Goal: Task Accomplishment & Management: Manage account settings

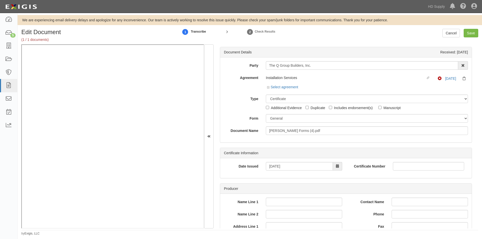
select select "CertificateDetail"
select select "GeneralFormDetail"
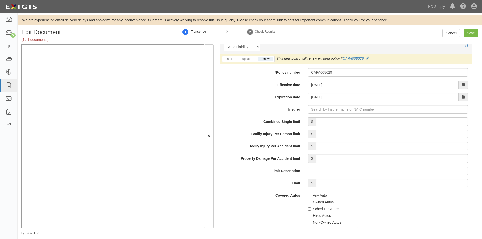
click at [231, 184] on label "Limit" at bounding box center [262, 182] width 84 height 7
click at [316, 184] on input "Limit" at bounding box center [392, 183] width 152 height 9
click at [374, 110] on input "Insurer" at bounding box center [388, 109] width 160 height 9
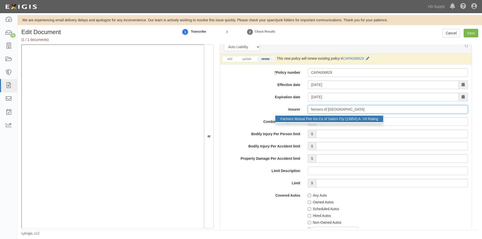
click at [350, 120] on div "Farmers Mutual Fire Ins Co of Salem Cty (13854) A- VII Rating" at bounding box center [329, 119] width 108 height 7
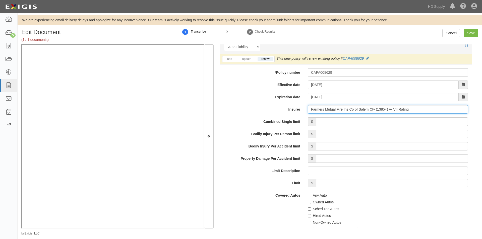
type input "Farmers Mutual Fire Ins Co of Salem Cty (13854) A- VII Rating"
click at [342, 124] on input "Combined Single limit" at bounding box center [392, 121] width 152 height 9
type input "1,000,000"
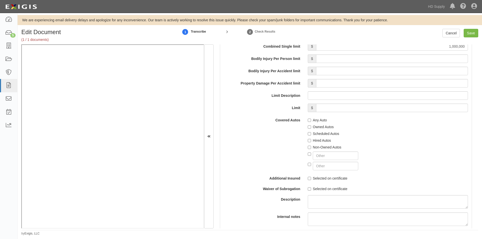
click at [310, 121] on label "Any Auto" at bounding box center [317, 120] width 19 height 5
click at [310, 121] on input "Any Auto" at bounding box center [309, 120] width 3 height 3
checkbox input "true"
click at [308, 180] on label "Selected on certificate" at bounding box center [328, 178] width 40 height 5
click at [308, 180] on input "Selected on certificate" at bounding box center [309, 178] width 3 height 3
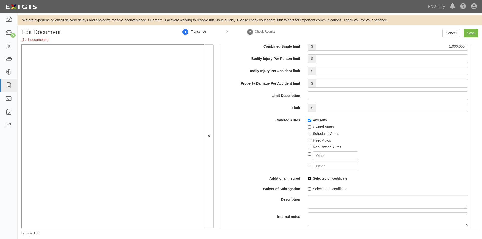
checkbox input "true"
click at [310, 188] on label "Selected on certificate" at bounding box center [328, 189] width 40 height 5
click at [310, 188] on input "Selected on certificate" at bounding box center [309, 189] width 3 height 3
checkbox input "true"
click at [466, 36] on input "Save" at bounding box center [471, 33] width 15 height 9
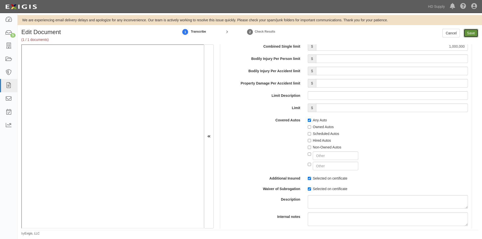
type input "1000000"
type input "100000"
type input "5000"
type input "1000000"
type input "2000000"
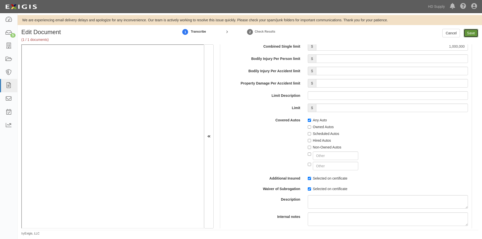
type input "2000000"
type input "1000000"
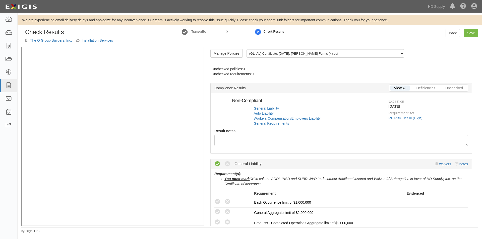
radio input "true"
radio input "false"
radio input "true"
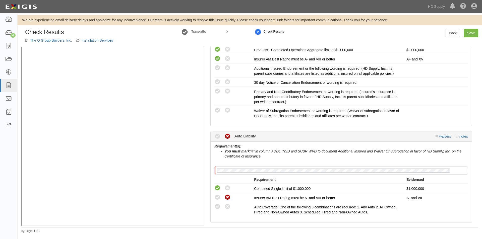
scroll to position [301, 0]
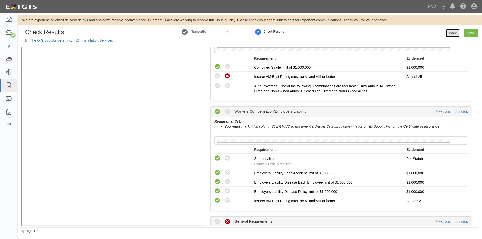
click at [454, 33] on link "Back" at bounding box center [453, 33] width 14 height 9
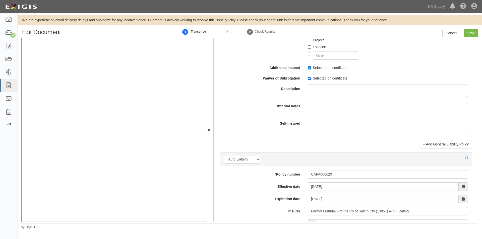
scroll to position [678, 0]
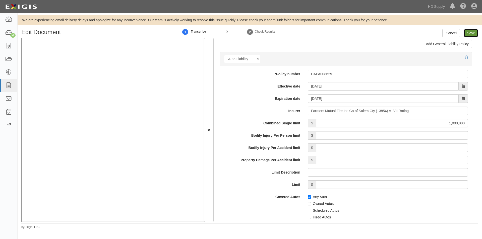
click at [471, 32] on input "Save" at bounding box center [471, 33] width 15 height 9
type input "1000000"
type input "100000"
type input "5000"
type input "1000000"
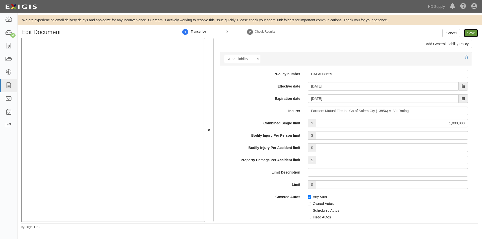
type input "2000000"
type input "1000000"
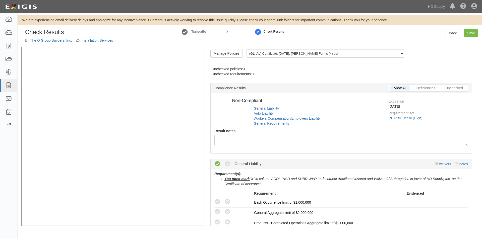
radio input "true"
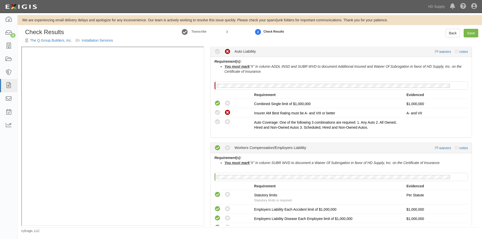
scroll to position [301, 0]
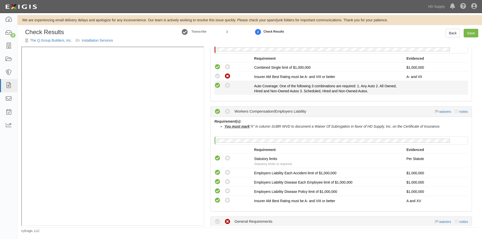
click at [220, 86] on icon at bounding box center [217, 86] width 6 height 6
radio input "true"
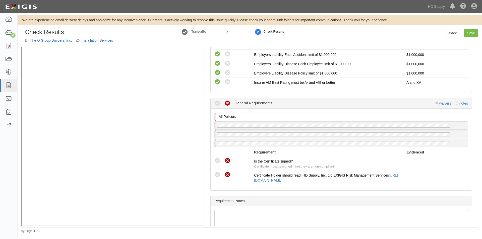
scroll to position [457, 0]
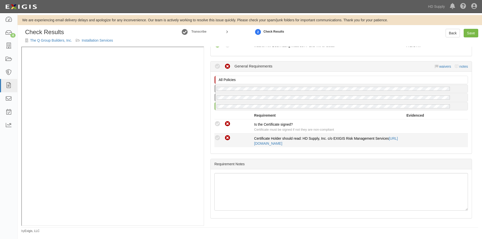
click at [221, 137] on div "Compliant Waived Non-Compliant" at bounding box center [234, 138] width 40 height 7
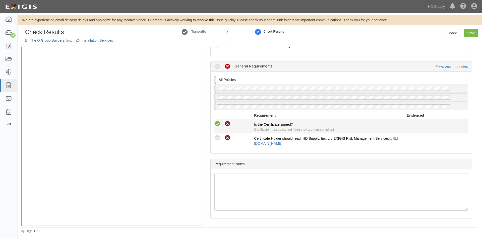
click at [220, 122] on icon at bounding box center [217, 124] width 6 height 6
radio input "true"
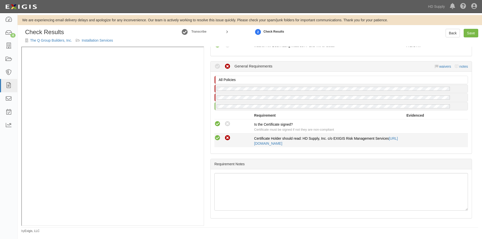
click at [218, 139] on icon at bounding box center [217, 138] width 6 height 6
radio input "true"
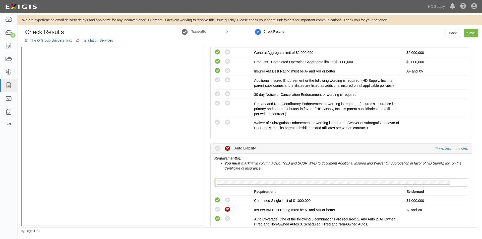
scroll to position [152, 0]
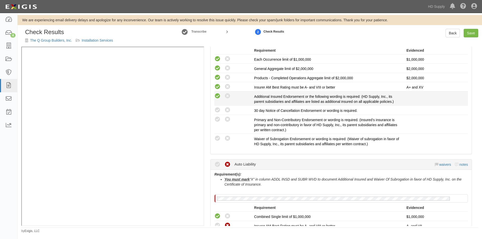
click at [216, 98] on icon at bounding box center [217, 96] width 6 height 6
radio input "true"
click at [216, 111] on icon at bounding box center [217, 110] width 6 height 6
radio input "true"
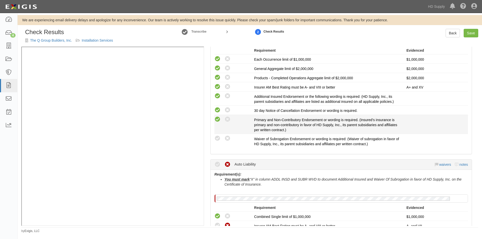
drag, startPoint x: 217, startPoint y: 119, endPoint x: 218, endPoint y: 134, distance: 15.3
click at [217, 120] on icon at bounding box center [217, 119] width 6 height 6
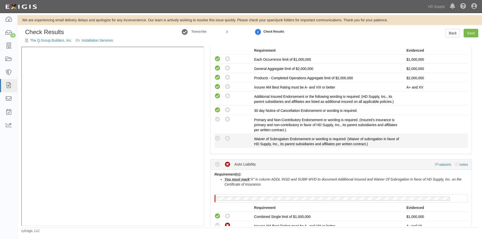
radio input "true"
click at [218, 138] on icon at bounding box center [217, 139] width 6 height 6
radio input "true"
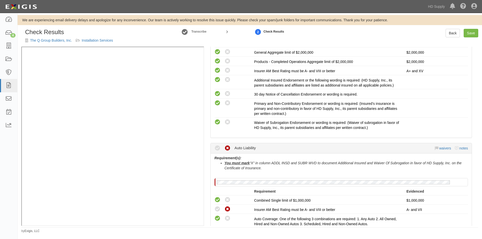
scroll to position [177, 0]
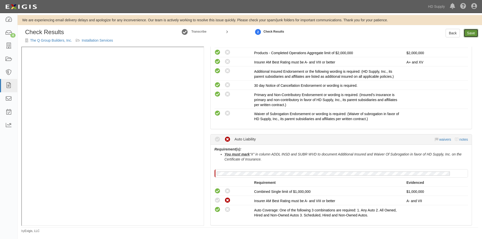
click at [469, 32] on link "Save" at bounding box center [471, 33] width 15 height 9
radio input "true"
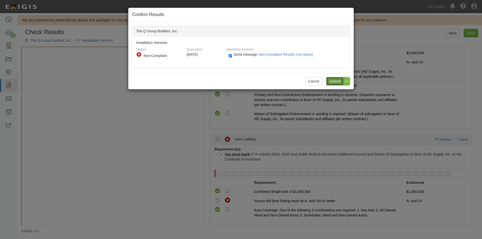
click at [335, 80] on input "Submit" at bounding box center [335, 81] width 18 height 9
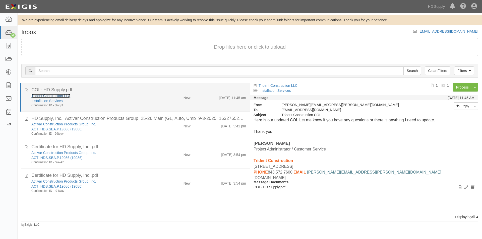
click at [47, 95] on link "Trident Construction LLC" at bounding box center [50, 96] width 39 height 4
click at [109, 99] on div "Installation Services" at bounding box center [92, 100] width 122 height 5
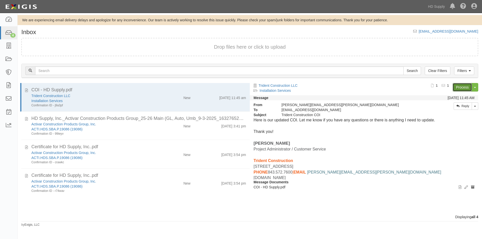
click at [455, 90] on link "Process" at bounding box center [462, 87] width 19 height 9
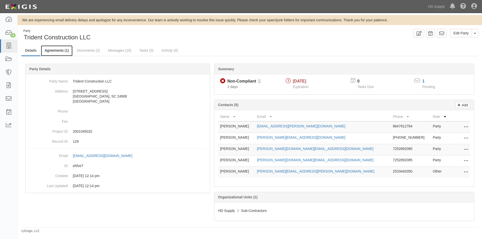
click at [60, 51] on link "Agreements (1)" at bounding box center [57, 50] width 32 height 11
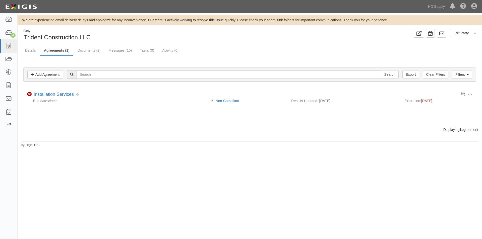
click at [36, 185] on div "We are experiencing email delivery delays and apologize for any inconvenience. …" at bounding box center [241, 122] width 482 height 215
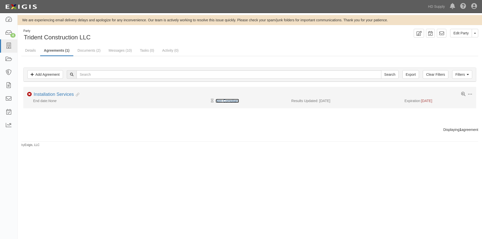
click at [236, 102] on link "Non-Compliant" at bounding box center [227, 101] width 23 height 4
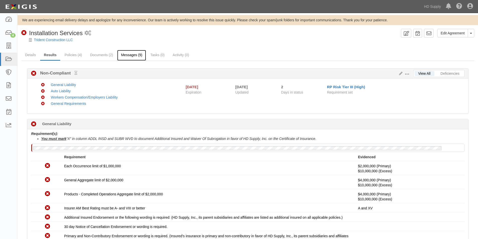
click at [134, 56] on link "Messages (9)" at bounding box center [131, 55] width 29 height 11
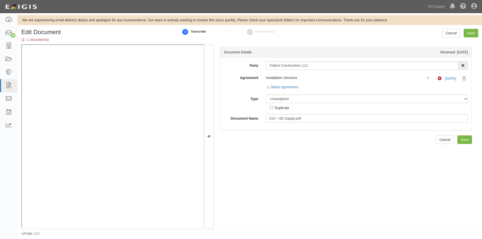
click at [313, 63] on input "Trident Construction LLC" at bounding box center [362, 65] width 192 height 9
drag, startPoint x: 312, startPoint y: 67, endPoint x: 264, endPoint y: 66, distance: 47.4
click at [264, 66] on div "Trident Construction LLC 1888 [PERSON_NAME] 1888 [PERSON_NAME] - IMPORT 2 [PERS…" at bounding box center [367, 65] width 210 height 9
click at [227, 101] on label "Type" at bounding box center [241, 98] width 42 height 7
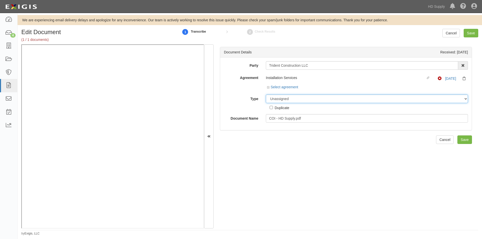
click at [266, 101] on select "Unassigned Binder Cancellation Notice Certificate Contract Endorsement Insuranc…" at bounding box center [367, 99] width 202 height 9
click at [327, 98] on select "Unassigned Binder Cancellation Notice Certificate Contract Endorsement Insuranc…" at bounding box center [367, 99] width 202 height 9
select select "CertificateDetail"
click at [266, 95] on select "Unassigned Binder Cancellation Notice Certificate Contract Endorsement Insuranc…" at bounding box center [367, 99] width 202 height 9
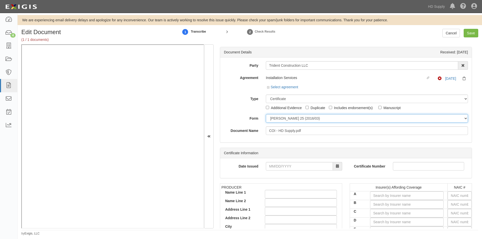
click at [279, 116] on select "[PERSON_NAME] 25 (2016/03) [PERSON_NAME] 101 [PERSON_NAME] 855 NY (2014/05) Gen…" at bounding box center [367, 118] width 202 height 9
select select "GeneralFormDetail"
click at [266, 114] on select "[PERSON_NAME] 25 (2016/03) [PERSON_NAME] 101 [PERSON_NAME] 855 NY (2014/05) Gen…" at bounding box center [367, 118] width 202 height 9
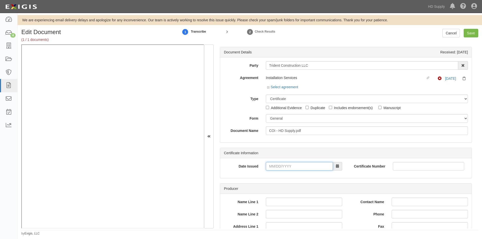
click at [282, 164] on input "Date Issued" at bounding box center [299, 166] width 67 height 9
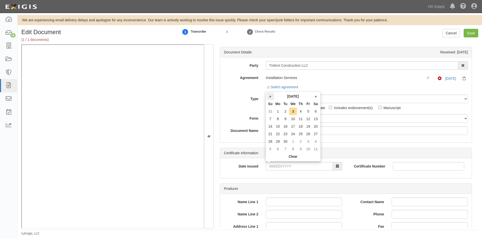
click at [270, 97] on th "«" at bounding box center [271, 97] width 8 height 8
click at [300, 141] on td "28" at bounding box center [301, 142] width 8 height 8
type input "08/28/2025"
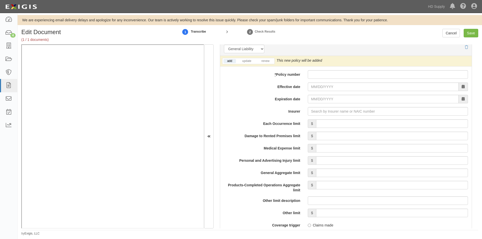
scroll to position [371, 0]
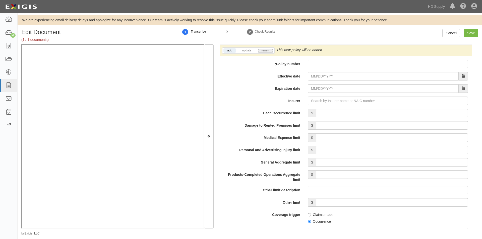
click at [266, 50] on link "renew" at bounding box center [266, 50] width 16 height 4
click at [366, 63] on input "* Policy number" at bounding box center [388, 64] width 160 height 9
type input "9925591"
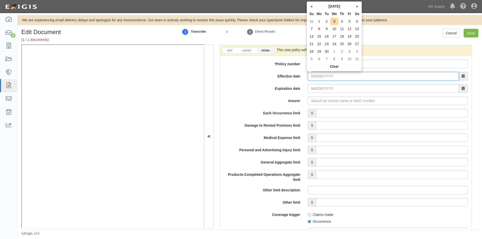
click at [363, 76] on input "Effective date" at bounding box center [383, 76] width 151 height 9
click at [319, 26] on td "8" at bounding box center [319, 29] width 8 height 8
type input "09/08/2025"
type input "09/08/2026"
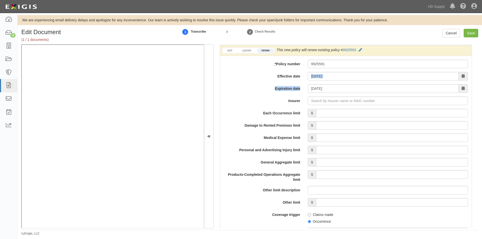
drag, startPoint x: 335, startPoint y: 81, endPoint x: 329, endPoint y: 76, distance: 8.2
click at [329, 76] on div "add update renew This new policy will be added This new policy will update exis…" at bounding box center [346, 201] width 252 height 313
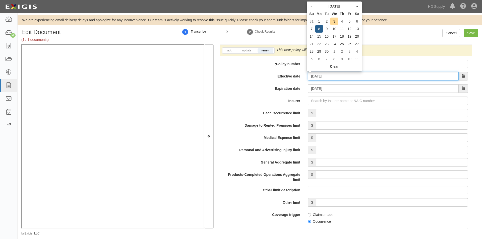
click at [328, 78] on input "09/08/2025" at bounding box center [383, 76] width 151 height 9
click at [321, 21] on td "1" at bounding box center [319, 22] width 8 height 8
type input "09/01/2025"
type input "09/01/2026"
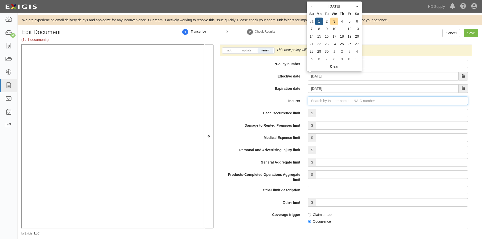
click at [342, 103] on input "Insurer" at bounding box center [388, 101] width 160 height 9
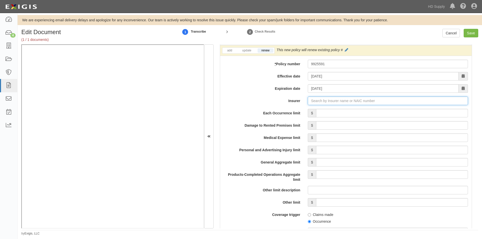
click at [341, 102] on input "Insurer" at bounding box center [388, 101] width 160 height 9
click at [321, 100] on input "Insurer" at bounding box center [388, 101] width 160 height 9
type input "180 Seguros S.A. (0) NR Rating"
type input "1"
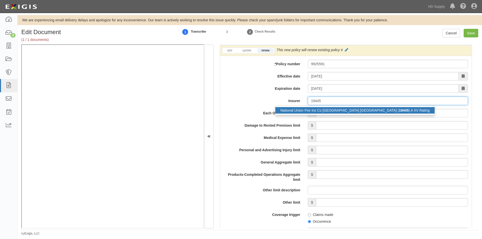
click at [315, 110] on div "National Union Fire Ins Co Pittsburgh PA ( 19445 ) A XV Rating" at bounding box center [354, 110] width 159 height 7
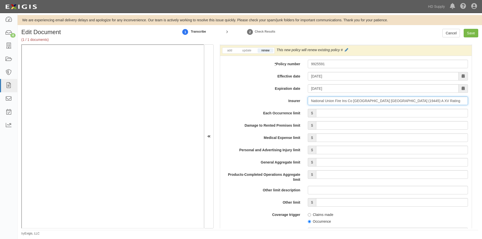
type input "National Union Fire Ins Co Pittsburgh PA (19445) A XV Rating"
click at [326, 115] on input "Each Occurrence limit" at bounding box center [392, 113] width 152 height 9
type input "2,000,000"
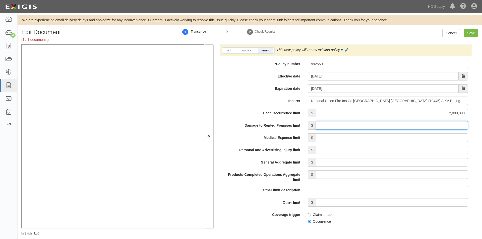
click at [407, 126] on input "Damage to Rented Premises limit" at bounding box center [392, 125] width 152 height 9
type input "300,000"
click at [410, 140] on input "Medical Expense limit" at bounding box center [392, 138] width 152 height 9
type input "10,000"
click at [409, 146] on input "Personal and Advertising Injury limit" at bounding box center [392, 150] width 152 height 9
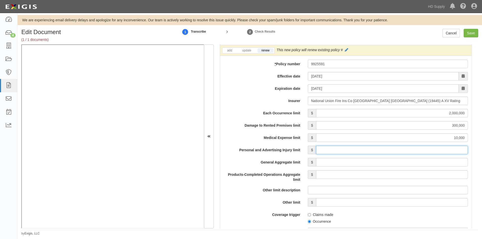
type input "2,000,000"
click at [421, 164] on input "General Aggregate limit" at bounding box center [392, 162] width 152 height 9
type input "4,000,000"
click at [414, 173] on input "Products-Completed Operations Aggregate limit" at bounding box center [392, 174] width 152 height 9
type input "4,000,000"
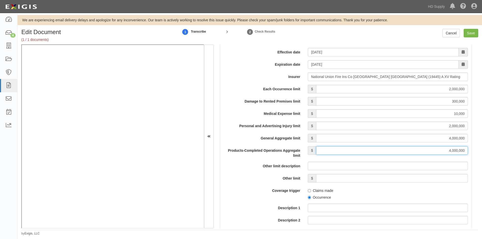
scroll to position [471, 0]
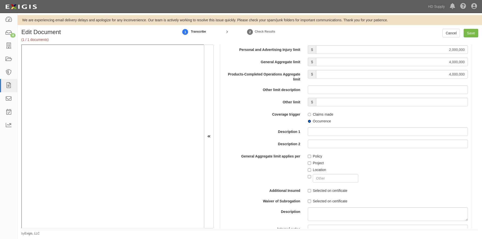
click at [309, 120] on input "Occurrence" at bounding box center [309, 121] width 3 height 3
radio input "true"
click at [310, 162] on input "Project" at bounding box center [309, 163] width 3 height 3
checkbox input "true"
click at [308, 192] on input "Selected on certificate" at bounding box center [309, 190] width 3 height 3
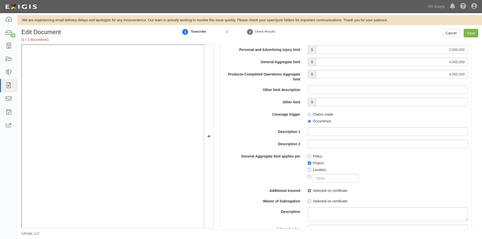
checkbox input "true"
click at [308, 203] on input "Selected on certificate" at bounding box center [309, 201] width 3 height 3
checkbox input "true"
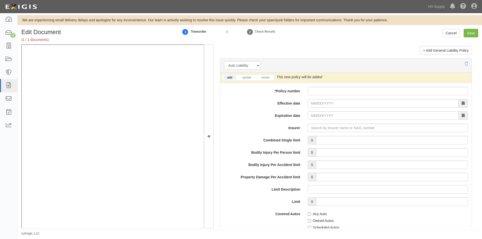
scroll to position [691, 0]
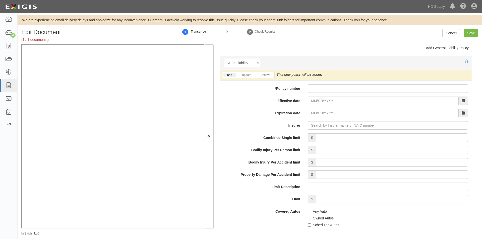
click at [266, 72] on div "add update renew This new policy will be added This new policy will update exis…" at bounding box center [346, 75] width 252 height 11
click at [266, 74] on link "renew" at bounding box center [266, 75] width 16 height 4
click at [317, 89] on input "* Policy number" at bounding box center [388, 88] width 160 height 9
type input "4544840"
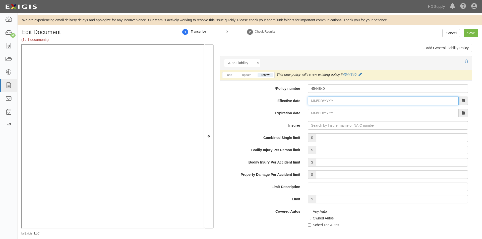
click at [316, 102] on input "Effective date" at bounding box center [383, 101] width 151 height 9
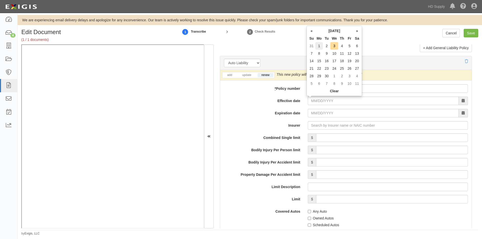
click at [318, 48] on td "1" at bounding box center [319, 46] width 8 height 8
type input "09/01/2025"
type input "09/01/2026"
click at [323, 127] on input "Insurer" at bounding box center [388, 125] width 160 height 9
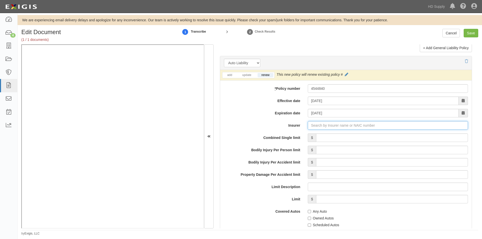
click at [313, 125] on input "Insurer" at bounding box center [388, 125] width 160 height 9
type input "180 Seguros S.A. (0) NR Rating"
type input "1"
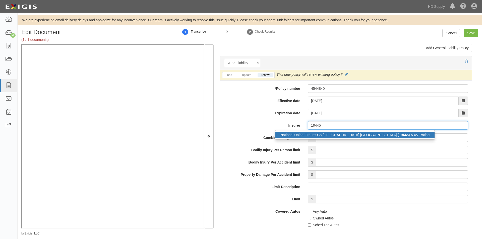
click at [286, 137] on div "National Union Fire Ins Co Pittsburgh PA ( 19445 ) A XV Rating" at bounding box center [354, 135] width 159 height 7
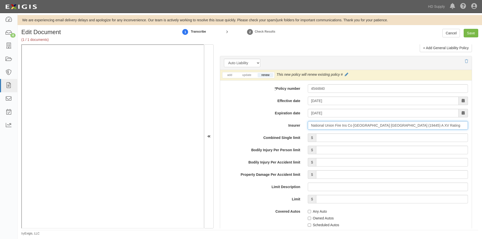
type input "National Union Fire Ins Co Pittsburgh PA (19445) A XV Rating"
click at [410, 139] on input "Combined Single limit" at bounding box center [392, 138] width 152 height 9
type input "2,000,000"
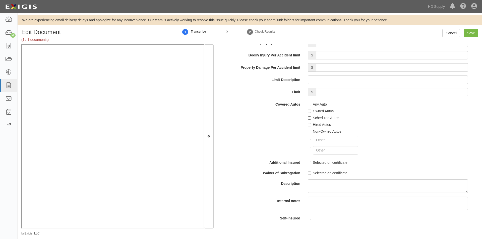
scroll to position [806, 0]
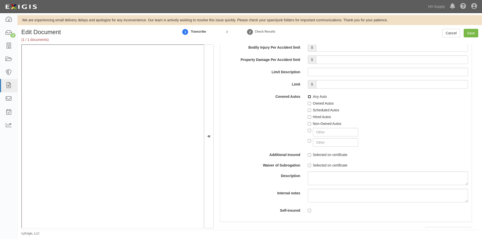
click at [309, 97] on input "Any Auto" at bounding box center [309, 96] width 3 height 3
checkbox input "true"
click at [310, 116] on label "Hired Autos" at bounding box center [319, 116] width 23 height 5
click at [310, 116] on input "Hired Autos" at bounding box center [309, 116] width 3 height 3
checkbox input "true"
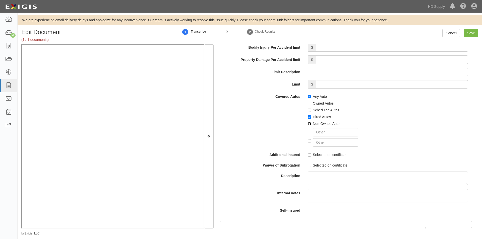
click at [309, 124] on input "Non-Owned Autos" at bounding box center [309, 123] width 3 height 3
checkbox input "true"
click at [308, 156] on input "Selected on certificate" at bounding box center [309, 154] width 3 height 3
checkbox input "true"
click at [309, 164] on input "Selected on certificate" at bounding box center [309, 165] width 3 height 3
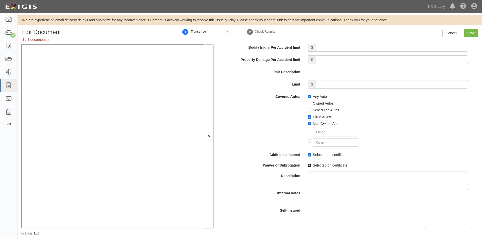
checkbox input "true"
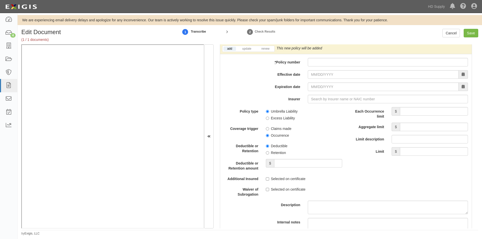
scroll to position [1007, 0]
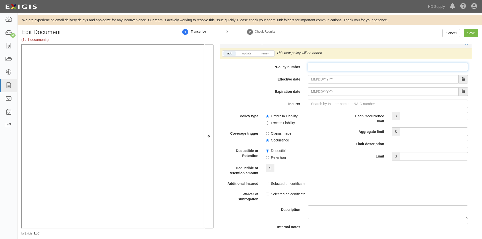
click at [314, 68] on input "* Policy number" at bounding box center [388, 67] width 160 height 9
type input "CUPB788987725NF"
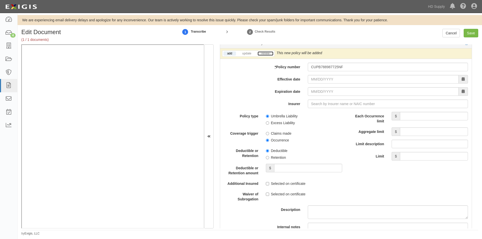
click at [264, 51] on link "renew" at bounding box center [266, 53] width 16 height 4
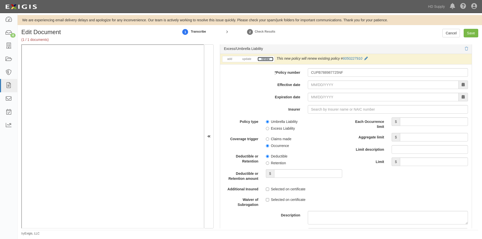
scroll to position [997, 0]
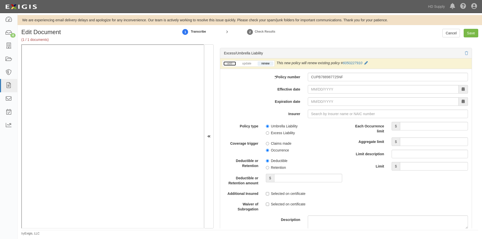
click at [233, 64] on link "add" at bounding box center [229, 63] width 13 height 4
click at [326, 90] on input "Effective date" at bounding box center [383, 89] width 151 height 9
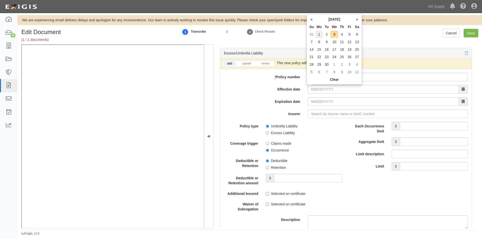
click at [322, 34] on td "1" at bounding box center [319, 35] width 8 height 8
type input "09/01/2025"
type input "09/01/2026"
click at [324, 117] on input "Insurer" at bounding box center [388, 114] width 160 height 9
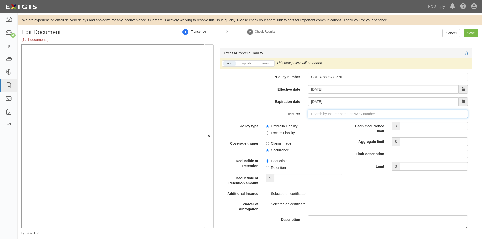
click at [317, 115] on input "Insurer" at bounding box center [388, 114] width 160 height 9
type input "21st Century Advantage Insurance Company (25232) NR Rating"
type input "2"
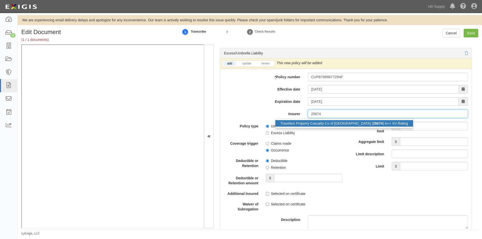
click at [318, 121] on div "Travelers Property Casualty Co of Amer ( 25674 ) A++ XV Rating" at bounding box center [344, 123] width 138 height 7
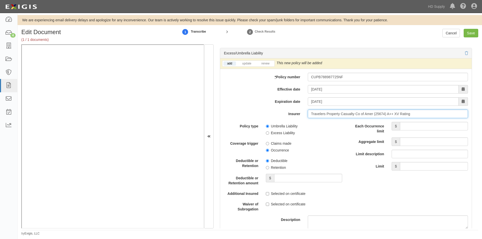
type input "Travelers Property Casualty Co of Amer (25674) A++ XV Rating"
click at [409, 127] on input "Each Occurrence limit" at bounding box center [434, 126] width 68 height 9
type input "10,000,000"
click at [408, 143] on input "Aggregate limit" at bounding box center [434, 142] width 68 height 9
type input "10,000,000"
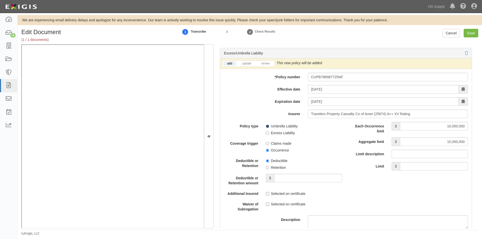
click at [266, 127] on input "Umbrella Liability" at bounding box center [267, 126] width 3 height 3
radio input "true"
click at [266, 149] on input "Occurrence" at bounding box center [267, 150] width 3 height 3
radio input "true"
click at [267, 168] on input "Retention" at bounding box center [267, 167] width 3 height 3
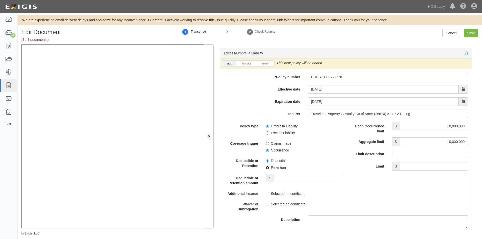
radio input "true"
click at [281, 178] on input "Deductible or Retention amount" at bounding box center [308, 178] width 68 height 9
type input "10,000"
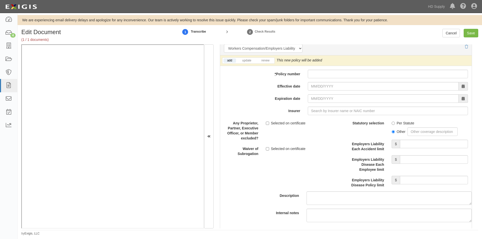
scroll to position [1256, 0]
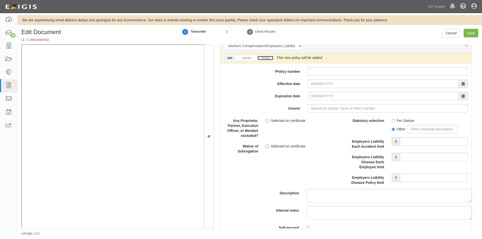
click at [268, 57] on link "renew" at bounding box center [266, 58] width 16 height 4
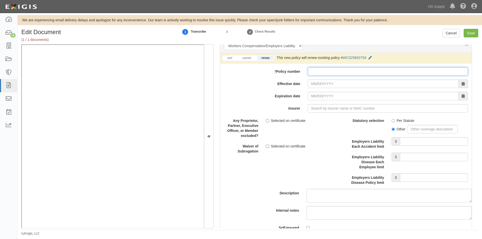
click at [351, 73] on input "* Policy number" at bounding box center [388, 71] width 160 height 9
type input "48407438"
click at [343, 82] on input "Effective date" at bounding box center [383, 84] width 151 height 9
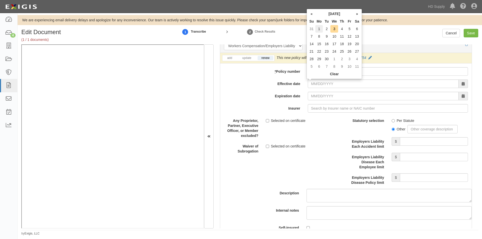
click at [318, 28] on td "1" at bounding box center [319, 29] width 8 height 8
type input "09/01/2025"
type input "09/01/2026"
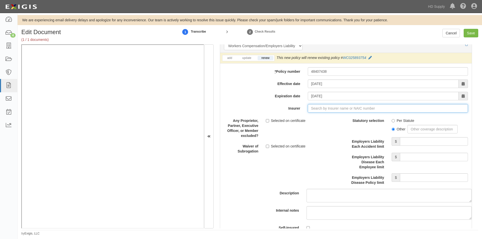
click at [330, 109] on input "Insurer" at bounding box center [388, 108] width 160 height 9
click at [336, 110] on input "Insurer" at bounding box center [388, 108] width 160 height 9
type input "21st Century Advantage Insurance Company (25232) NR Rating"
type input "23"
click at [335, 118] on div "New Hampshire Insurance Company ( 23841 ) A XV Rating" at bounding box center [322, 118] width 95 height 7
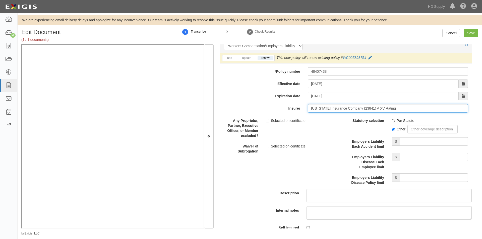
type input "New Hampshire Insurance Company (23841) A XV Rating"
click at [267, 147] on input "Selected on certificate" at bounding box center [267, 146] width 3 height 3
checkbox input "true"
click at [393, 121] on label "Per Statute" at bounding box center [403, 120] width 23 height 5
click at [393, 121] on input "Per Statute" at bounding box center [393, 120] width 3 height 3
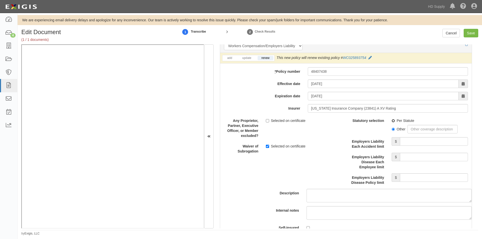
radio input "true"
click at [411, 145] on input "Employers Liability Each Accident limit" at bounding box center [434, 141] width 68 height 9
type input "2,000,000"
click at [413, 158] on input "Employers Liability Disease Each Employee limit" at bounding box center [434, 157] width 68 height 9
type input "2,000,000"
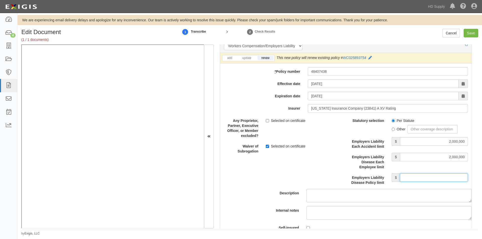
click at [410, 177] on input "Employers Liability Disease Policy limit" at bounding box center [434, 177] width 68 height 9
type input "2,000,000"
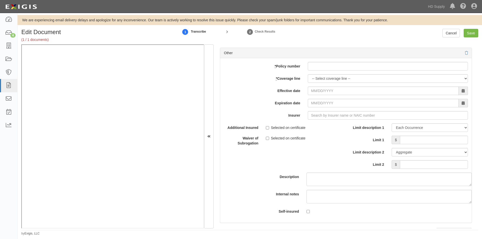
scroll to position [1460, 0]
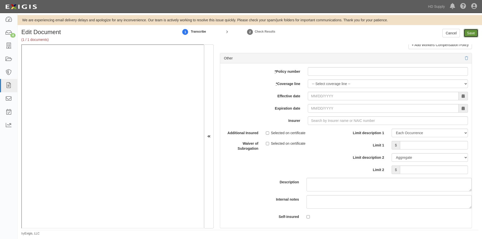
click at [473, 33] on input "Save" at bounding box center [471, 33] width 15 height 9
type input "2000000"
type input "300000"
type input "10000"
type input "2000000"
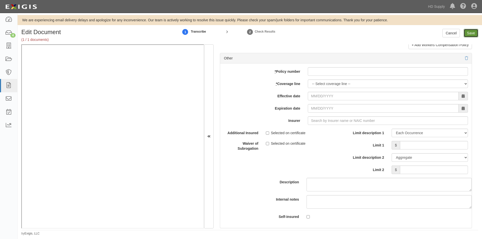
type input "4000000"
type input "2000000"
type input "10000"
type input "10000000"
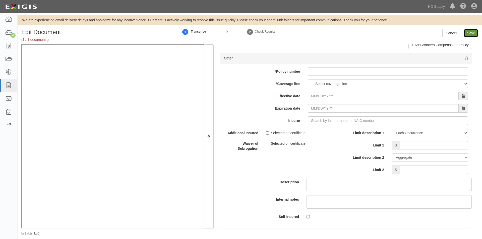
type input "10000000"
type input "2000000"
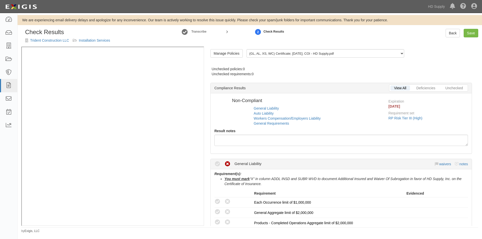
radio input "true"
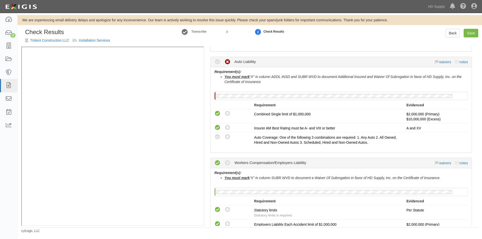
scroll to position [301, 0]
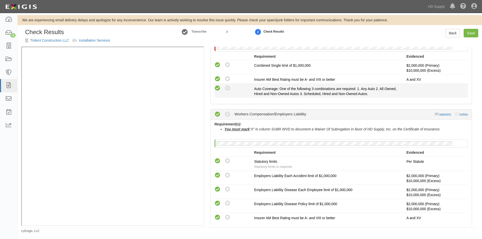
click at [220, 89] on icon at bounding box center [217, 88] width 6 height 6
radio input "true"
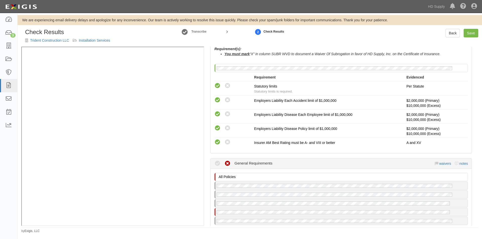
scroll to position [452, 0]
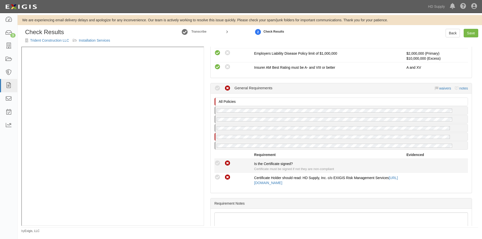
drag, startPoint x: 216, startPoint y: 164, endPoint x: 217, endPoint y: 166, distance: 2.7
click at [216, 164] on icon at bounding box center [217, 163] width 6 height 6
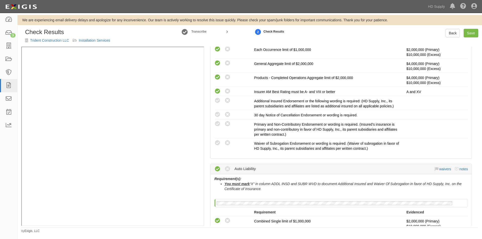
scroll to position [0, 0]
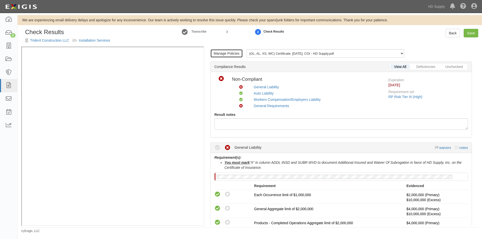
click at [220, 53] on link "Manage Policies" at bounding box center [226, 53] width 32 height 9
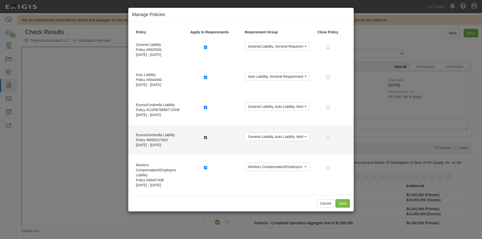
click at [207, 138] on input "checkbox" at bounding box center [205, 137] width 3 height 3
checkbox input "false"
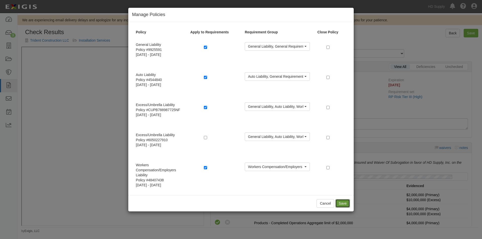
click at [345, 205] on button "Save" at bounding box center [342, 203] width 15 height 9
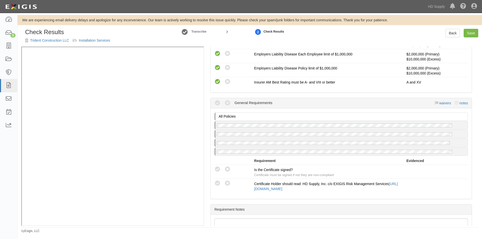
scroll to position [477, 0]
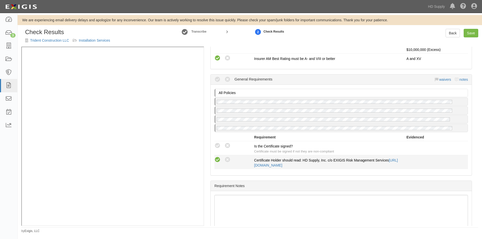
click at [219, 160] on icon at bounding box center [217, 160] width 6 height 6
radio input "true"
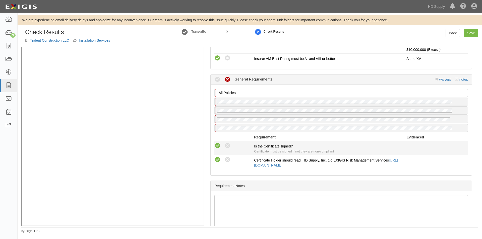
click at [219, 148] on icon at bounding box center [217, 146] width 6 height 6
radio input "true"
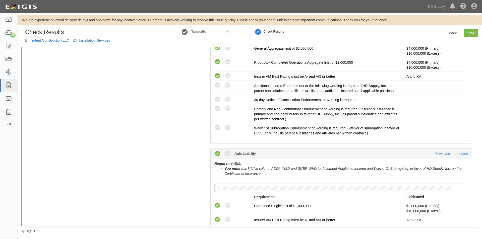
scroll to position [176, 0]
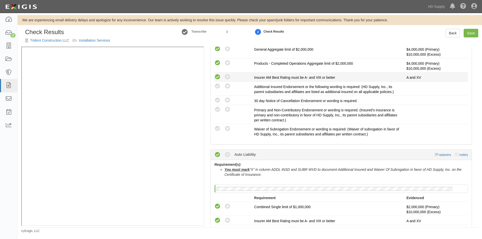
click at [218, 82] on li "This compliance result is calculated automatically and cannot be changed Waived…" at bounding box center [341, 77] width 254 height 9
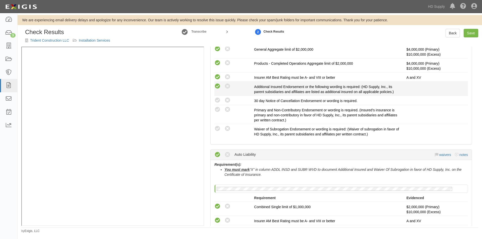
click at [218, 87] on icon at bounding box center [217, 86] width 6 height 6
radio input "true"
click at [218, 100] on icon at bounding box center [217, 100] width 6 height 6
radio input "true"
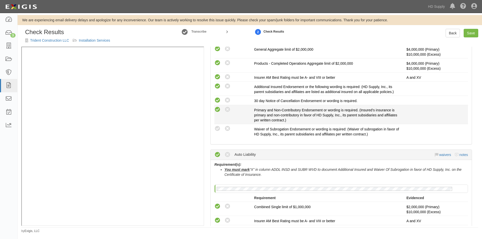
click at [218, 107] on icon at bounding box center [217, 110] width 6 height 6
radio input "true"
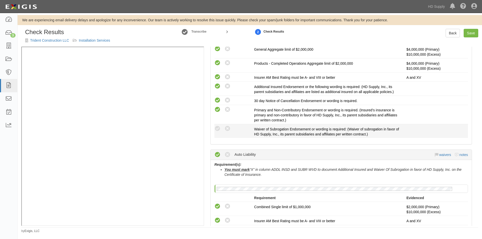
click at [214, 131] on div "Compliant Waived: Non-Compliant" at bounding box center [232, 129] width 43 height 7
click at [218, 129] on icon at bounding box center [217, 129] width 6 height 6
radio input "true"
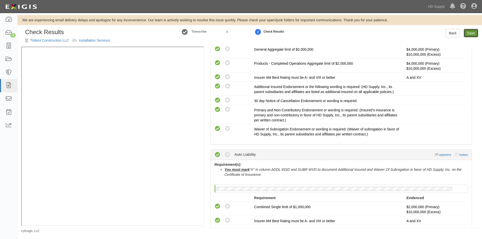
click at [471, 30] on link "Save" at bounding box center [471, 33] width 15 height 9
radio input "true"
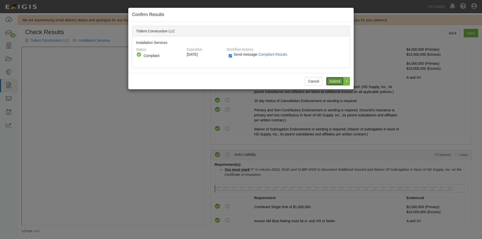
click at [330, 83] on input "Submit" at bounding box center [335, 81] width 18 height 9
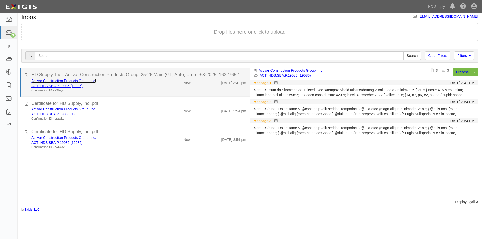
click at [43, 80] on link "Activar Construction Products Group, Inc." at bounding box center [63, 81] width 65 height 4
click at [25, 75] on icon at bounding box center [26, 75] width 3 height 6
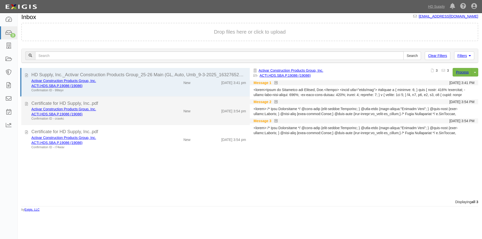
click at [27, 106] on div at bounding box center [26, 103] width 3 height 6
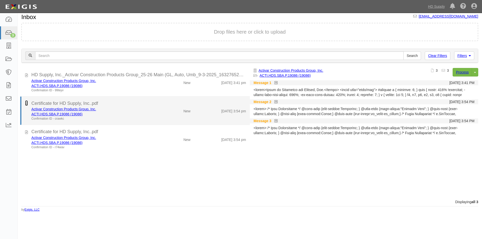
click at [26, 105] on icon at bounding box center [26, 103] width 3 height 6
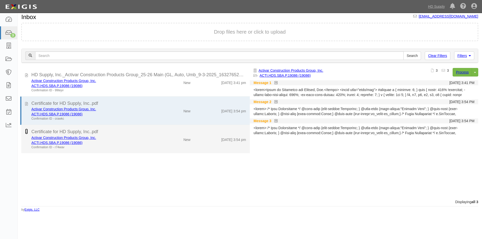
click at [27, 131] on icon at bounding box center [26, 132] width 3 height 6
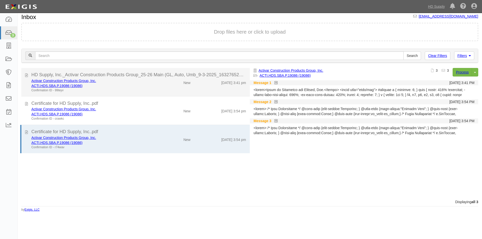
click at [125, 84] on div "ACTI.HDS.SBA.P.19086 (19086)" at bounding box center [92, 85] width 122 height 5
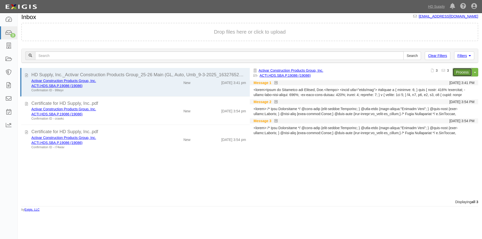
click at [457, 73] on link "Process" at bounding box center [462, 72] width 19 height 9
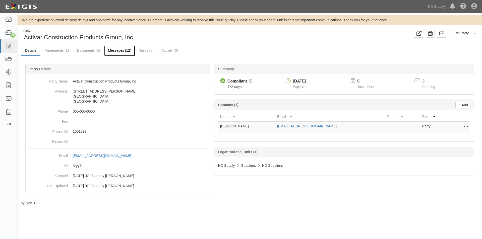
click at [116, 49] on link "Messages (12)" at bounding box center [119, 50] width 31 height 11
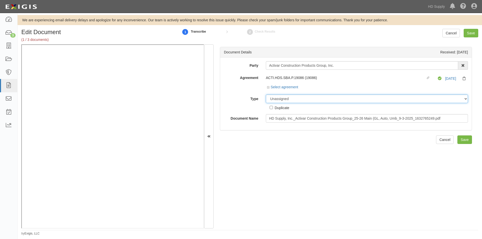
click at [280, 99] on select "Unassigned Binder Cancellation Notice Certificate Contract Endorsement Insuranc…" at bounding box center [367, 99] width 202 height 9
select select "OtherDetail"
click at [266, 95] on select "Unassigned Binder Cancellation Notice Certificate Contract Endorsement Insuranc…" at bounding box center [367, 99] width 202 height 9
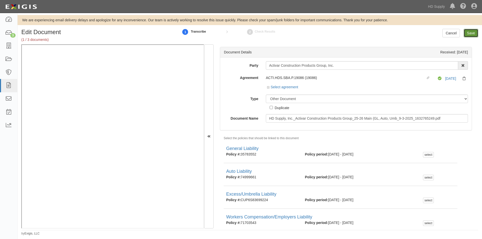
click at [468, 34] on input "Save" at bounding box center [471, 33] width 15 height 9
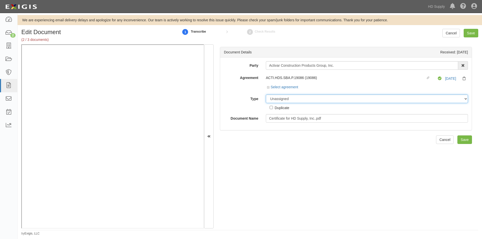
click at [274, 100] on select "Unassigned Binder Cancellation Notice Certificate Contract Endorsement Insuranc…" at bounding box center [367, 99] width 202 height 9
select select "OtherDetail"
click at [266, 95] on select "Unassigned Binder Cancellation Notice Certificate Contract Endorsement Insuranc…" at bounding box center [367, 99] width 202 height 9
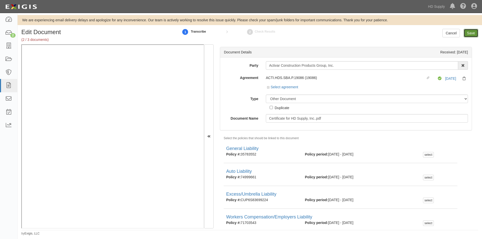
click at [467, 35] on input "Save" at bounding box center [471, 33] width 15 height 9
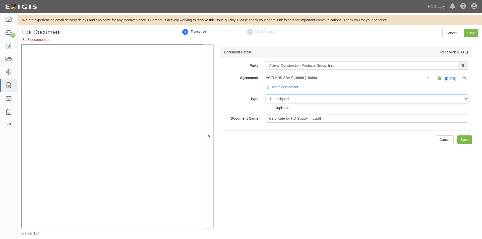
click at [283, 100] on select "Unassigned Binder Cancellation Notice Certificate Contract Endorsement Insuranc…" at bounding box center [367, 99] width 202 height 9
select select "CertificateDetail"
click at [266, 95] on select "Unassigned Binder Cancellation Notice Certificate Contract Endorsement Insuranc…" at bounding box center [367, 99] width 202 height 9
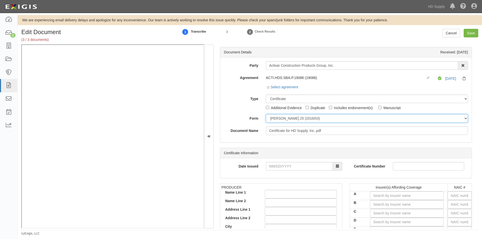
click at [278, 118] on select "ACORD 25 (2016/03) ACORD 101 ACORD 855 NY (2014/05) General" at bounding box center [367, 118] width 202 height 9
select select "GeneralFormDetail"
click at [266, 114] on select "ACORD 25 (2016/03) ACORD 101 ACORD 855 NY (2014/05) General" at bounding box center [367, 118] width 202 height 9
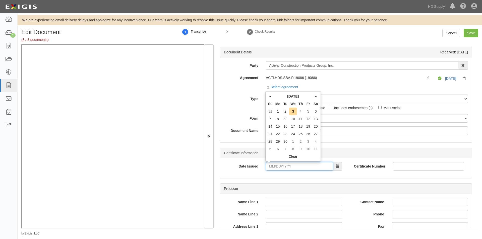
click at [286, 168] on input "Date Issued" at bounding box center [299, 166] width 67 height 9
click at [293, 114] on td "3" at bounding box center [293, 112] width 8 height 8
type input "09/03/2025"
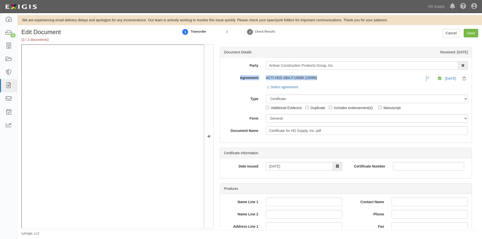
drag, startPoint x: 478, startPoint y: 64, endPoint x: 478, endPoint y: 70, distance: 6.5
click at [478, 70] on div "Edit Document (3 / 3 documents) 1 Transcribe 2 Check Results Cancel Save Docume…" at bounding box center [250, 132] width 464 height 207
click at [359, 74] on div "ACTI.HDS.SBA.P.19086 (19086) Linked agreement Compliant 9/4/25" at bounding box center [367, 79] width 202 height 11
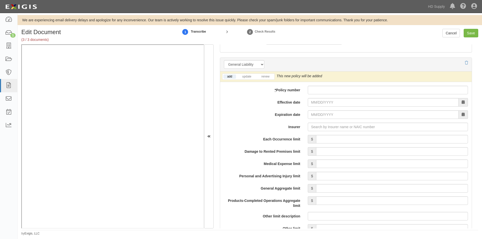
scroll to position [347, 0]
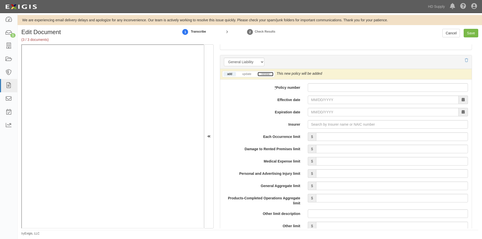
click at [261, 74] on link "renew" at bounding box center [266, 74] width 16 height 4
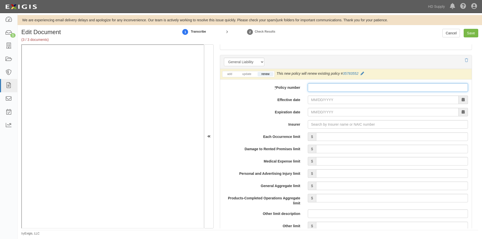
paste input "35783552"
type input "35783552"
click at [318, 101] on input "Effective date" at bounding box center [383, 100] width 151 height 9
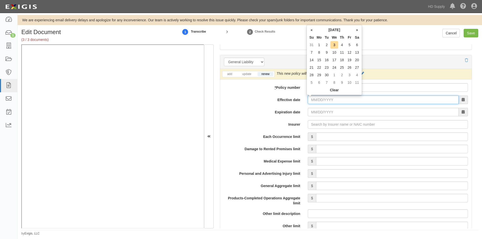
paste input "09/04/2025"
type input "09/04/2025"
type input "09/04/2026"
click at [318, 122] on input "Insurer" at bounding box center [388, 124] width 160 height 9
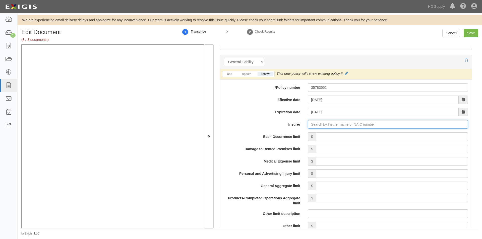
paste input "20281"
click at [321, 133] on div "Federal Insurance Company ( 20281 ) A++ XV Rating" at bounding box center [321, 134] width 92 height 7
type input "Federal Insurance Company (20281) A++ XV Rating"
click at [327, 139] on input "Each Occurrence limit" at bounding box center [392, 137] width 152 height 9
type input "1,000,000"
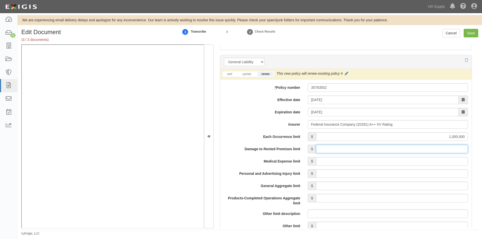
click at [401, 151] on input "Damage to Rented Premises limit" at bounding box center [392, 149] width 152 height 9
type input "1,000,000"
click at [411, 165] on input "Medical Expense limit" at bounding box center [392, 161] width 152 height 9
type input "10,000"
click at [410, 174] on input "Personal and Advertising Injury limit" at bounding box center [392, 173] width 152 height 9
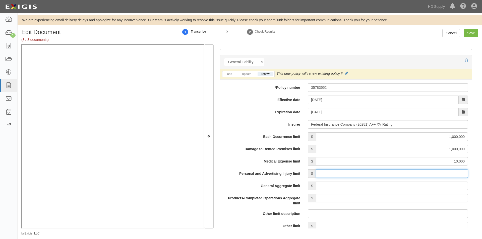
type input "1,000,000"
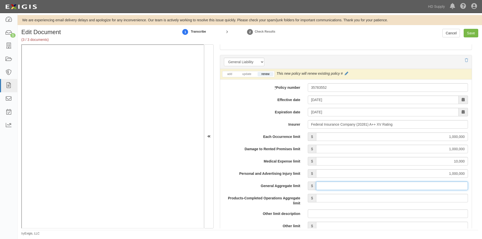
click at [410, 184] on input "General Aggregate limit" at bounding box center [392, 186] width 152 height 9
type input "2,000,000"
click at [416, 198] on input "Products-Completed Operations Aggregate limit" at bounding box center [392, 198] width 152 height 9
type input "2,000,000"
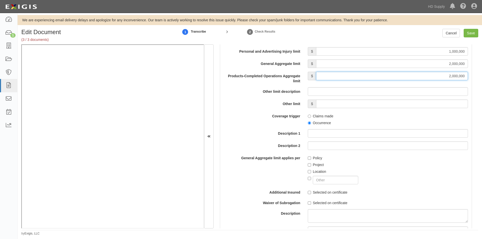
scroll to position [478, 0]
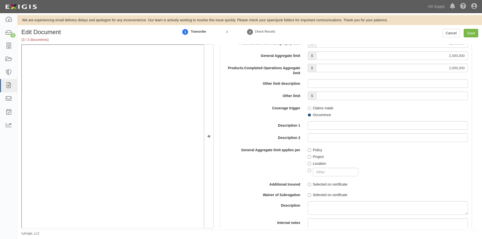
click at [309, 115] on input "Occurrence" at bounding box center [309, 114] width 3 height 3
radio input "true"
click at [309, 149] on input "Policy" at bounding box center [309, 150] width 3 height 3
checkbox input "true"
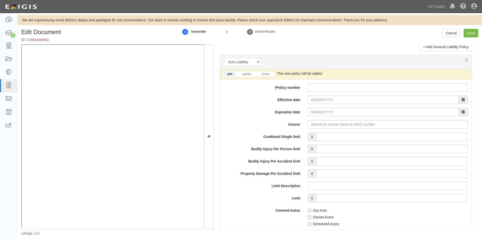
scroll to position [702, 0]
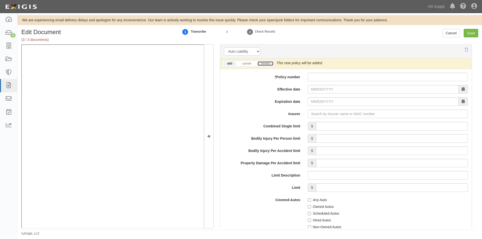
click at [265, 65] on link "renew" at bounding box center [266, 63] width 16 height 4
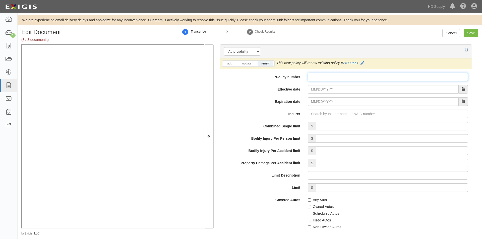
paste input "74999661"
type input "74999661"
click at [319, 91] on input "Effective date" at bounding box center [383, 89] width 151 height 9
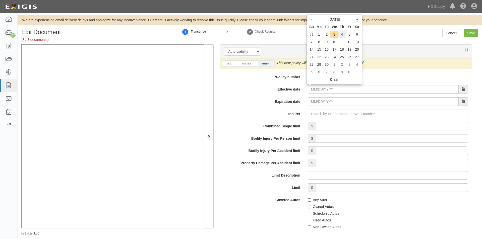
click at [340, 34] on td "4" at bounding box center [342, 35] width 8 height 8
type input "09/04/2025"
type input "09/04/2026"
click at [409, 114] on input "Insurer" at bounding box center [388, 114] width 160 height 9
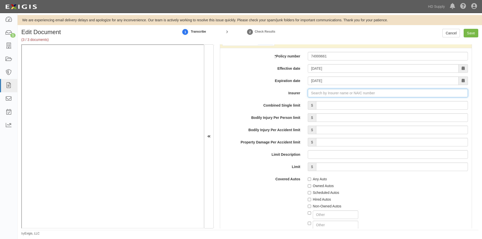
scroll to position [733, 0]
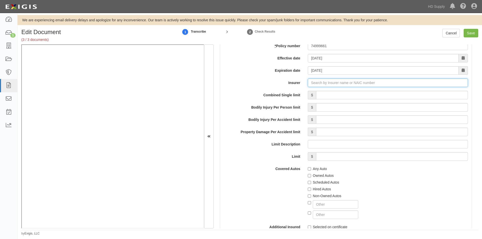
click at [320, 83] on input "Insurer" at bounding box center [388, 83] width 160 height 9
type input "21st Century Advantage Insurance Company (25232) NR Rating"
type input "2"
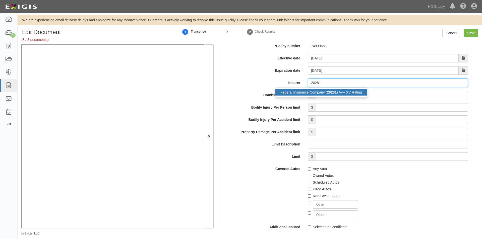
click at [301, 94] on div "Federal Insurance Company ( 20281 ) A++ XV Rating" at bounding box center [321, 92] width 92 height 7
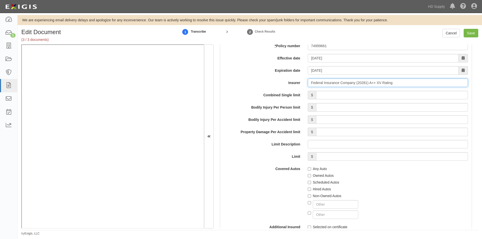
type input "Federal Insurance Company (20281) A++ XV Rating"
click at [328, 97] on input "Combined Single limit" at bounding box center [392, 95] width 152 height 9
type input "1,000,000"
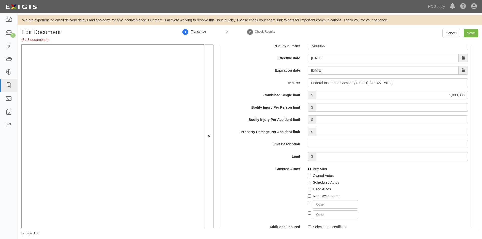
click at [308, 170] on input "Any Auto" at bounding box center [309, 168] width 3 height 3
checkbox input "true"
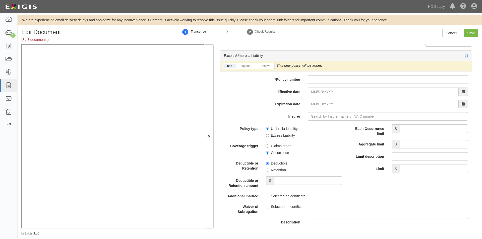
scroll to position [998, 0]
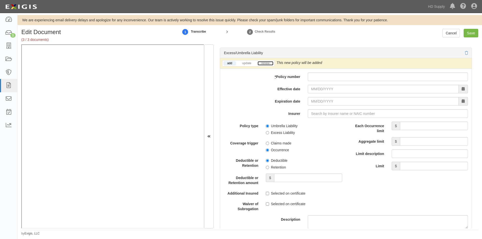
click at [262, 65] on link "renew" at bounding box center [266, 63] width 16 height 4
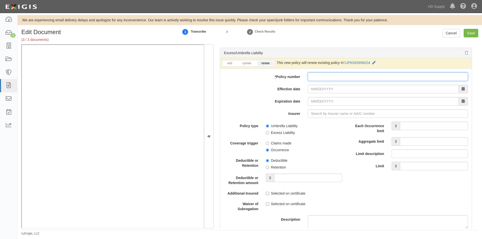
paste input "CUP6S83699225"
type input "CUP6S83699225"
click at [320, 89] on input "Effective date" at bounding box center [383, 89] width 151 height 9
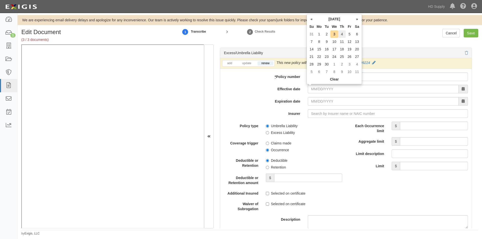
click at [342, 34] on td "4" at bounding box center [342, 34] width 8 height 8
type input "09/04/2025"
type input "09/04/2026"
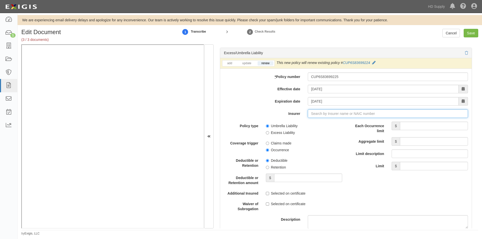
click at [337, 114] on input "Insurer" at bounding box center [388, 113] width 160 height 9
click at [313, 116] on input "Insurer" at bounding box center [388, 113] width 160 height 9
type input "21st Century Advantage Insurance Company (25232) NR Rating"
type input "2"
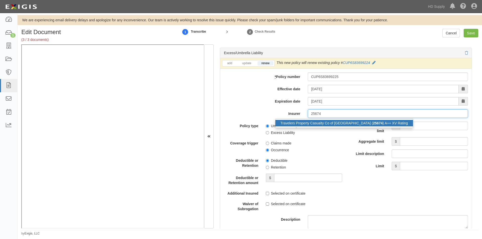
click at [313, 120] on div "Travelers Property Casualty Co of Amer ( 25674 ) A++ XV Rating" at bounding box center [344, 123] width 138 height 7
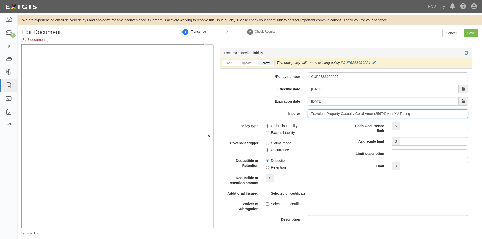
type input "Travelers Property Casualty Co of Amer (25674) A++ XV Rating"
click at [423, 126] on input "Each Occurrence limit" at bounding box center [434, 126] width 68 height 9
type input "15,000,000"
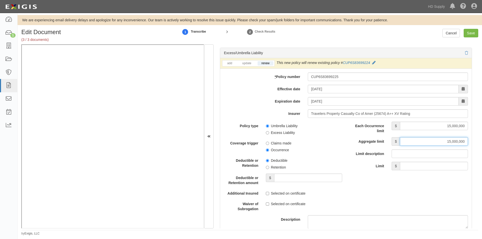
type input "15,000,000"
click at [268, 126] on input "Umbrella Liability" at bounding box center [267, 126] width 3 height 3
radio input "true"
click at [266, 150] on input "Occurrence" at bounding box center [267, 150] width 3 height 3
radio input "true"
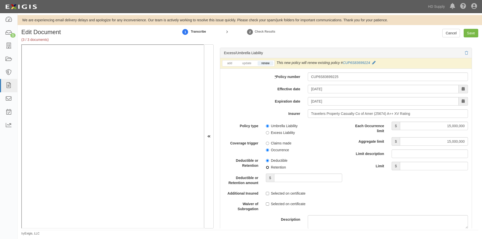
click at [267, 169] on input "Retention" at bounding box center [267, 167] width 3 height 3
radio input "true"
click at [285, 177] on input "Deductible or Retention amount" at bounding box center [308, 178] width 68 height 9
type input "10,000"
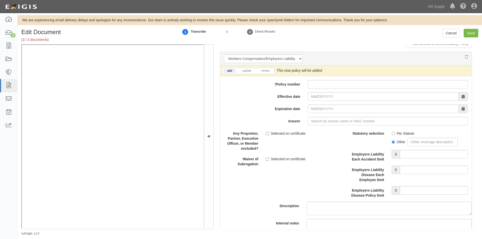
scroll to position [1246, 0]
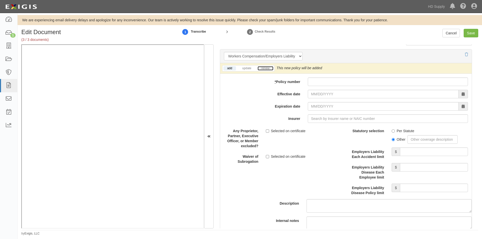
click at [264, 70] on link "renew" at bounding box center [266, 68] width 16 height 4
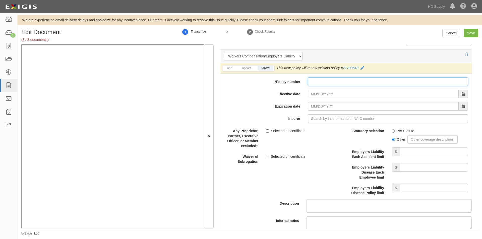
paste input "71703543"
type input "71703543"
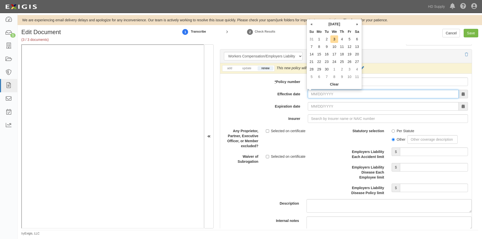
click at [316, 95] on input "Effective date" at bounding box center [383, 94] width 151 height 9
click at [343, 42] on td "4" at bounding box center [342, 39] width 8 height 8
type input "09/04/2025"
type input "09/04/2026"
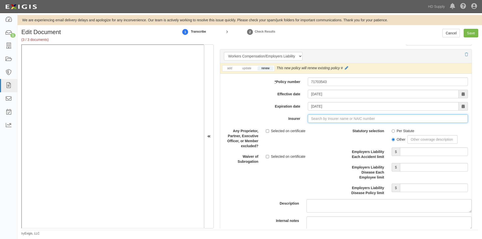
click at [326, 119] on input "Insurer" at bounding box center [388, 118] width 160 height 9
click at [310, 119] on input "Insurer" at bounding box center [388, 118] width 160 height 9
type input "21st Century Advantage Insurance Company (25232) NR Rating"
type input "2"
click at [309, 125] on div "Travelers Property Casualty Co of Amer ( 25674 ) A++ XV Rating" at bounding box center [344, 129] width 138 height 10
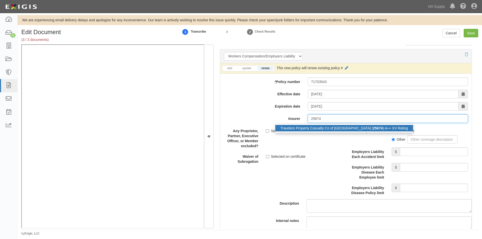
click at [309, 127] on div "Travelers Property Casualty Co of Amer ( 25674 ) A++ XV Rating" at bounding box center [344, 128] width 138 height 7
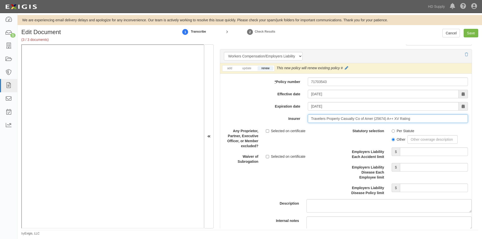
type input "Travelers Property Casualty Co of Amer (25674) A++ XV Rating"
click at [392, 130] on input "Per Statute" at bounding box center [393, 131] width 3 height 3
radio input "true"
click at [416, 152] on input "Employers Liability Each Accident limit" at bounding box center [434, 152] width 68 height 9
type input "1,000,000"
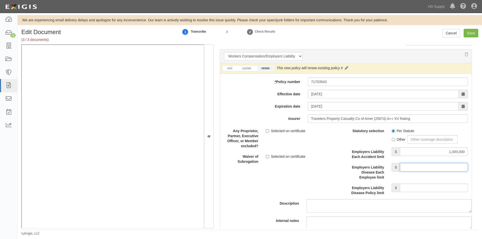
click at [414, 166] on input "Employers Liability Disease Each Employee limit" at bounding box center [434, 167] width 68 height 9
type input "1,000,000"
click at [412, 188] on input "Employers Liability Disease Policy limit" at bounding box center [434, 188] width 68 height 9
type input "1,000,000"
click at [467, 35] on input "Save" at bounding box center [471, 33] width 15 height 9
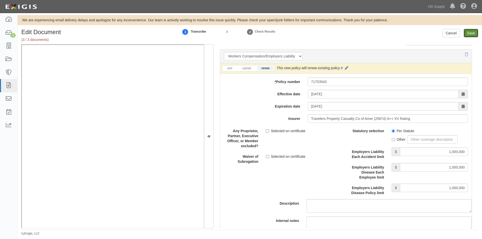
type input "1000000"
type input "10000"
type input "1000000"
type input "2000000"
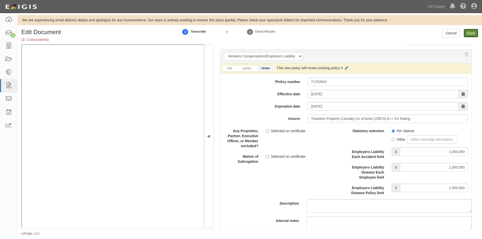
type input "2000000"
type input "1000000"
type input "10000"
type input "15000000"
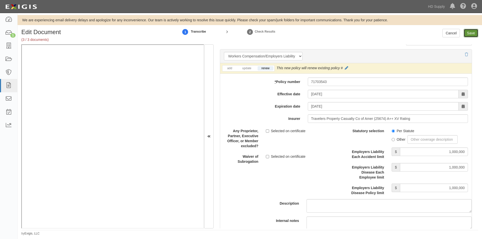
type input "1000000"
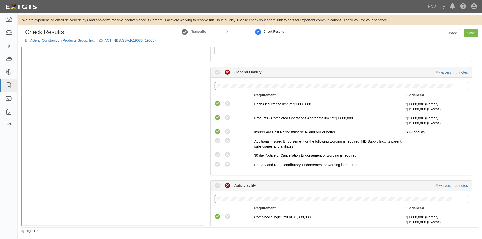
scroll to position [226, 0]
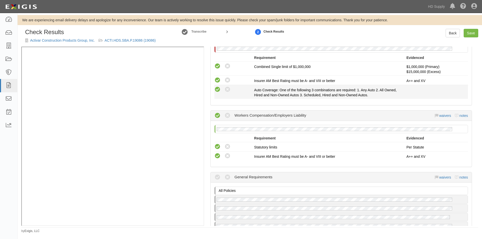
click at [215, 91] on icon at bounding box center [217, 90] width 6 height 6
radio input "true"
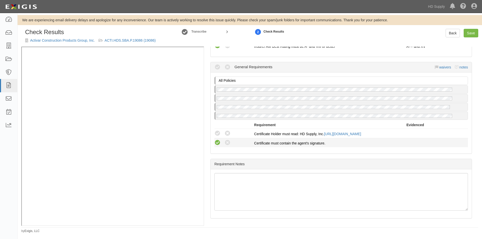
click at [216, 142] on icon at bounding box center [217, 143] width 6 height 6
radio input "true"
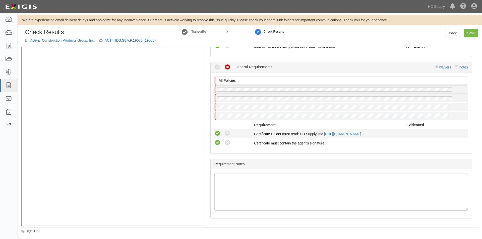
click at [218, 131] on icon at bounding box center [217, 134] width 6 height 6
radio input "true"
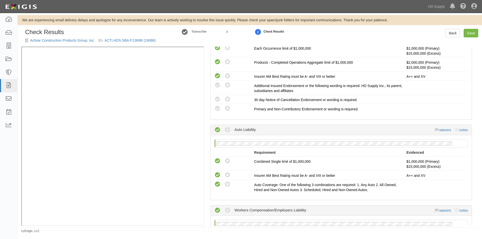
scroll to position [129, 0]
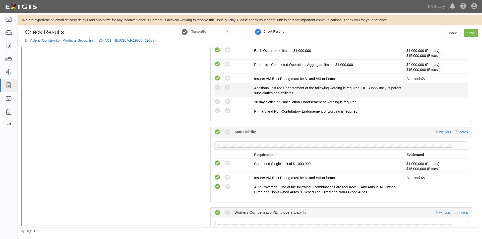
click at [219, 95] on div "Compliant Waived: Non-Compliant Additional Insured Endorsement or the following…" at bounding box center [341, 89] width 261 height 11
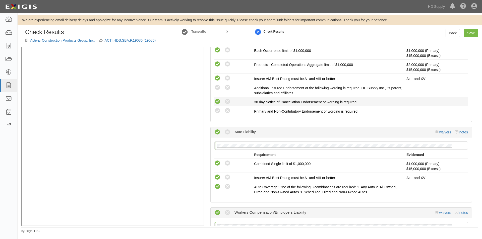
click at [219, 102] on icon at bounding box center [217, 102] width 6 height 6
radio input "true"
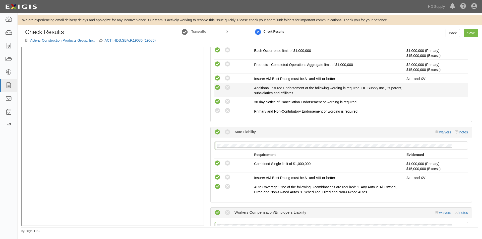
click at [216, 89] on icon at bounding box center [217, 88] width 6 height 6
radio input "true"
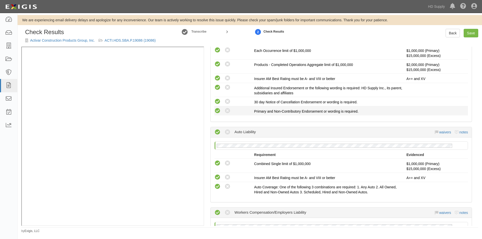
click at [216, 112] on icon at bounding box center [217, 111] width 6 height 6
radio input "true"
click at [470, 32] on link "Save" at bounding box center [471, 33] width 15 height 9
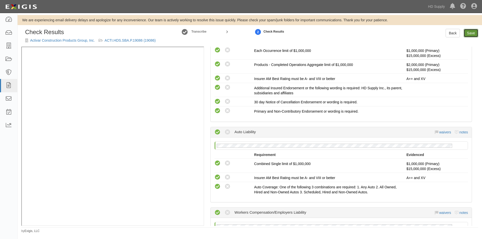
radio input "true"
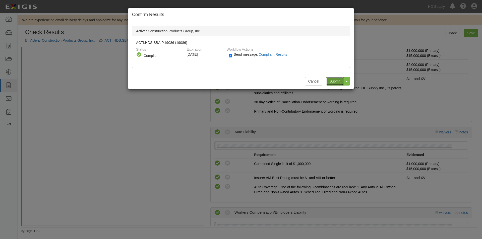
click at [336, 82] on input "Submit" at bounding box center [335, 81] width 18 height 9
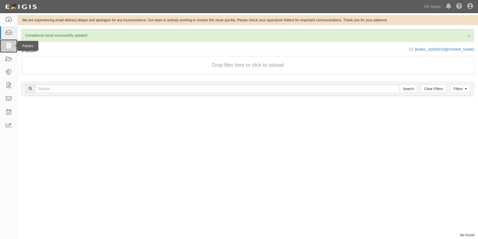
click at [7, 45] on icon at bounding box center [8, 46] width 7 height 6
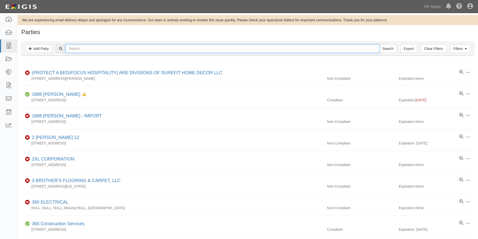
click at [81, 50] on input "text" at bounding box center [223, 48] width 314 height 9
type input "ra-tin"
click at [379, 44] on input "Search" at bounding box center [388, 48] width 18 height 9
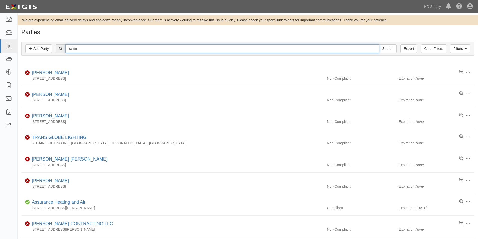
click at [89, 49] on input "ra-tin" at bounding box center [223, 48] width 314 height 9
type input "ra"
click at [379, 44] on input "Search" at bounding box center [388, 48] width 18 height 9
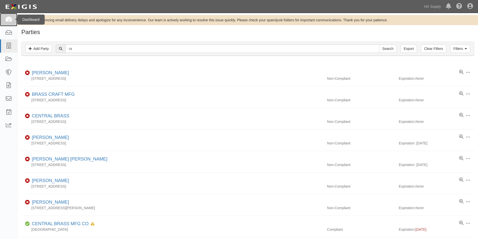
click at [11, 23] on link at bounding box center [8, 19] width 17 height 13
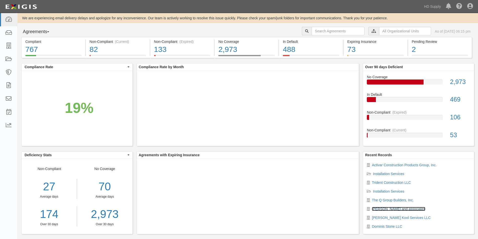
click at [396, 209] on link "[PERSON_NAME] and associates" at bounding box center [398, 209] width 53 height 4
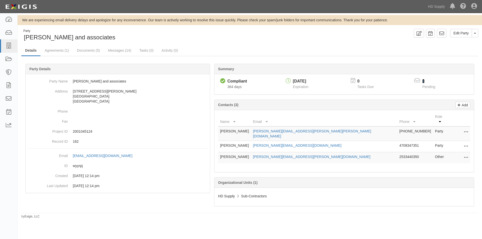
click at [423, 82] on link "1" at bounding box center [423, 81] width 2 height 4
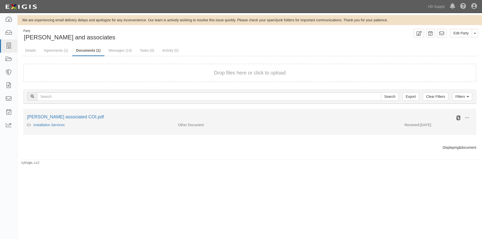
click at [457, 118] on icon at bounding box center [458, 118] width 4 height 4
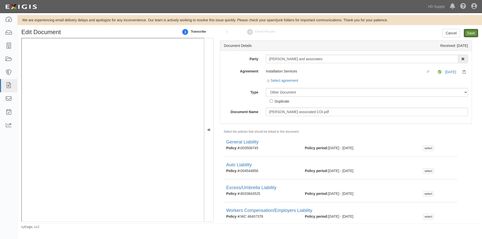
click at [468, 35] on input "Save" at bounding box center [471, 33] width 15 height 9
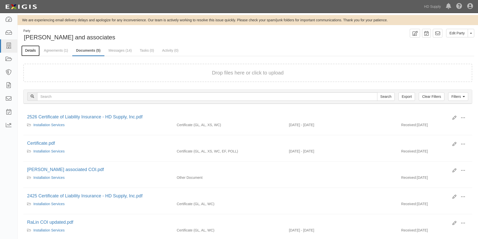
click at [25, 48] on link "Details" at bounding box center [30, 50] width 18 height 11
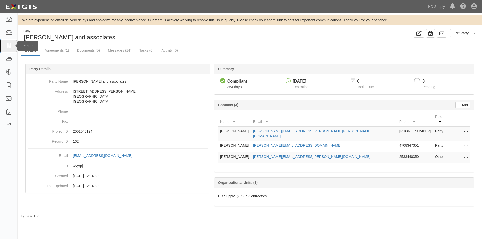
click at [10, 45] on icon at bounding box center [8, 46] width 7 height 6
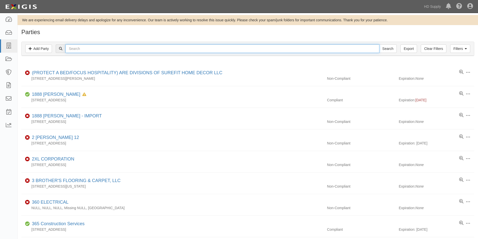
click at [77, 47] on input "text" at bounding box center [223, 48] width 314 height 9
type input "the q"
click at [379, 44] on input "Search" at bounding box center [388, 48] width 18 height 9
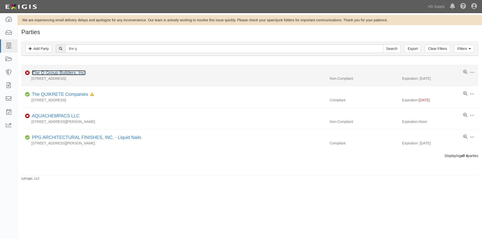
click at [64, 71] on link "The Q Group Builders, Inc." at bounding box center [59, 72] width 54 height 5
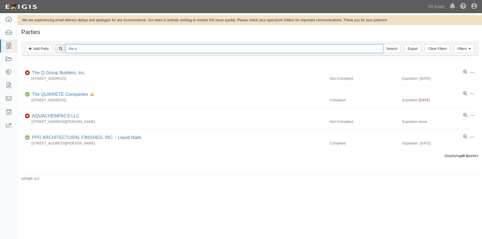
drag, startPoint x: 80, startPoint y: 48, endPoint x: 63, endPoint y: 47, distance: 17.4
click at [63, 47] on div "the q Search" at bounding box center [228, 48] width 345 height 9
type input "trident const"
click at [383, 44] on input "Search" at bounding box center [392, 48] width 18 height 9
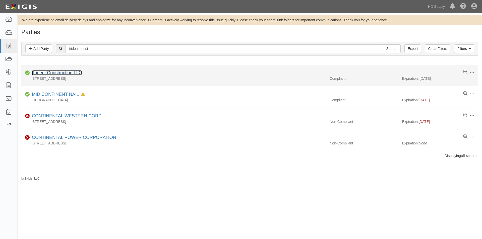
click at [55, 72] on link "Trident Construction LLC" at bounding box center [57, 72] width 50 height 5
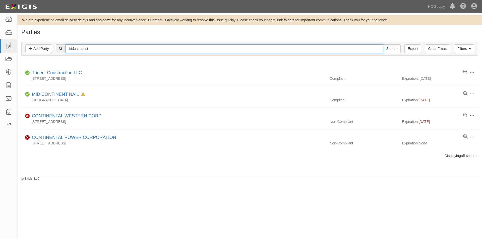
drag, startPoint x: 92, startPoint y: 48, endPoint x: 54, endPoint y: 53, distance: 37.9
click at [54, 53] on div "trident const Search" at bounding box center [249, 48] width 449 height 9
type input "activar"
click at [383, 44] on input "Search" at bounding box center [392, 48] width 18 height 9
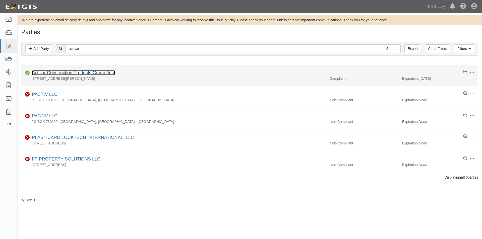
click at [54, 73] on link "Activar Construction Products Group, Inc." at bounding box center [73, 72] width 83 height 5
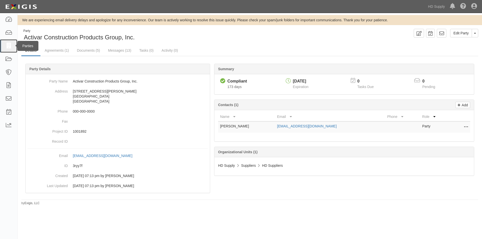
click at [10, 45] on icon at bounding box center [8, 46] width 7 height 6
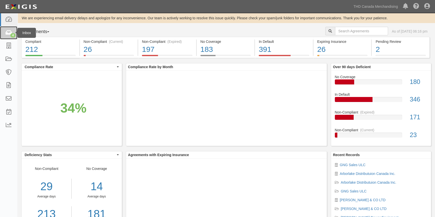
click at [7, 33] on icon at bounding box center [8, 33] width 7 height 6
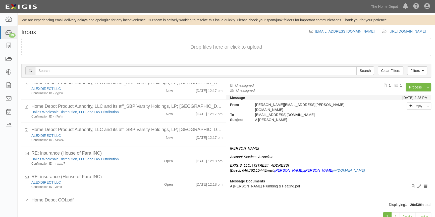
scroll to position [363, 0]
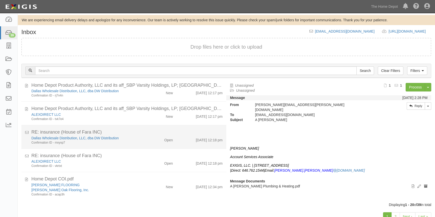
click at [153, 141] on div "Open" at bounding box center [159, 139] width 33 height 7
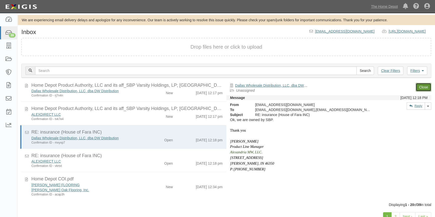
click at [424, 86] on link "Close" at bounding box center [423, 87] width 16 height 9
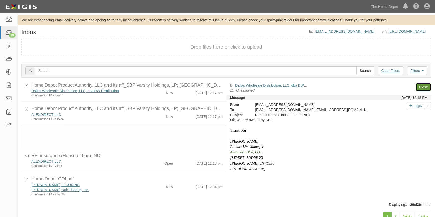
scroll to position [340, 0]
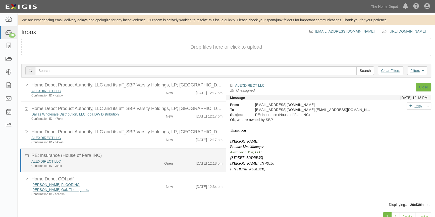
click at [107, 163] on div "ALEXDIRECT LLC" at bounding box center [85, 161] width 108 height 5
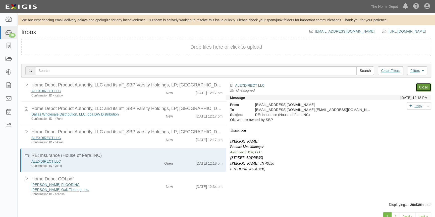
click at [420, 87] on link "Close" at bounding box center [423, 87] width 16 height 9
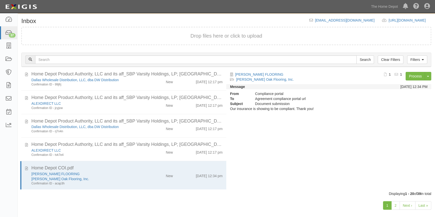
scroll to position [17, 0]
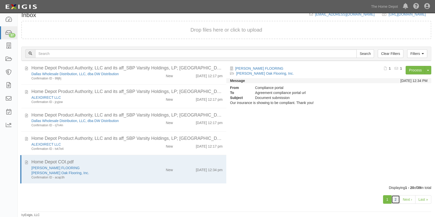
click at [397, 201] on link "2" at bounding box center [395, 200] width 9 height 9
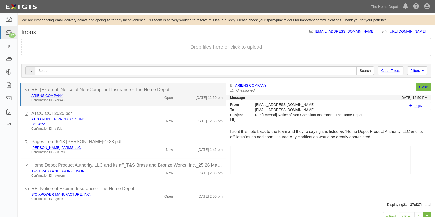
click at [130, 101] on div "Confirmation ID - xek443" at bounding box center [85, 100] width 108 height 4
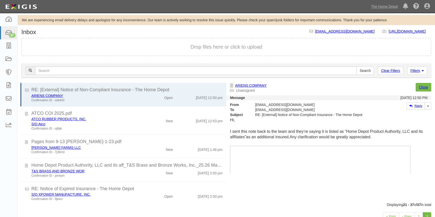
drag, startPoint x: 431, startPoint y: 122, endPoint x: 432, endPoint y: 125, distance: 2.6
click at [432, 125] on div "ARIENS COMPANY Unassigned Process Toggle Document Dropdown Archive Document Clo…" at bounding box center [330, 140] width 209 height 115
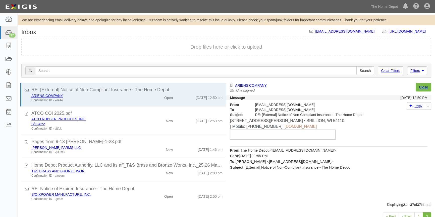
scroll to position [125, 0]
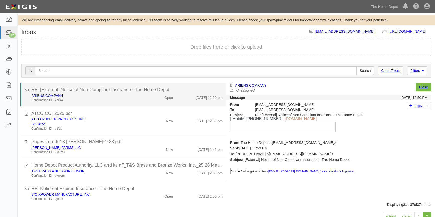
click at [42, 96] on link "ARIENS COMPANY" at bounding box center [47, 96] width 32 height 4
click at [128, 99] on div "Confirmation ID - xek443" at bounding box center [85, 100] width 108 height 4
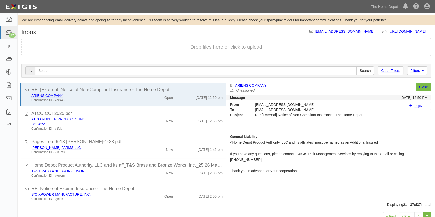
scroll to position [228, 0]
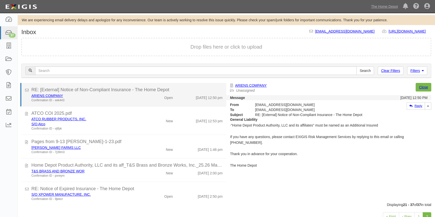
click at [143, 100] on div "Open" at bounding box center [159, 96] width 33 height 7
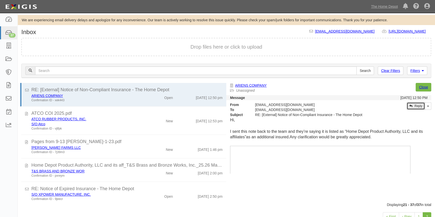
click at [414, 107] on link "Reply" at bounding box center [415, 106] width 18 height 8
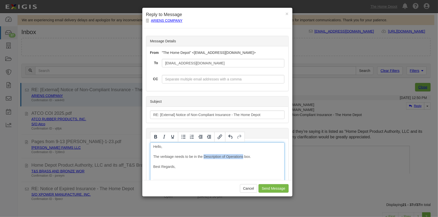
drag, startPoint x: 203, startPoint y: 157, endPoint x: 243, endPoint y: 157, distance: 39.9
click at [154, 135] on icon "Bold" at bounding box center [156, 137] width 6 height 6
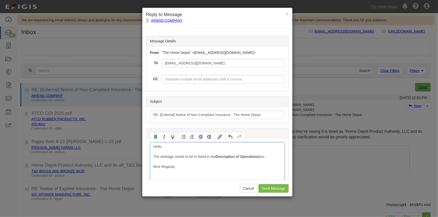
click at [271, 189] on input "Send Message" at bounding box center [274, 188] width 30 height 9
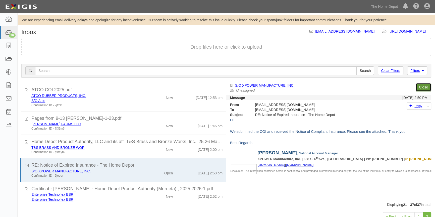
click at [422, 88] on link "Close" at bounding box center [423, 87] width 16 height 9
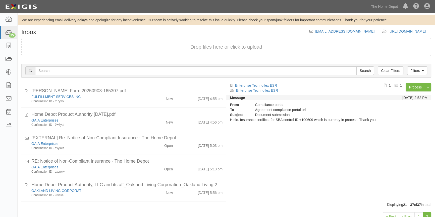
scroll to position [255, 0]
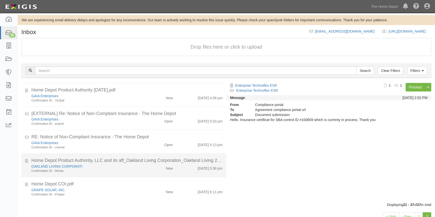
click at [148, 154] on li "Home Depot Product Authority, LLC and its aff_Oakland Living Corporation_Oaklan…" at bounding box center [123, 166] width 205 height 24
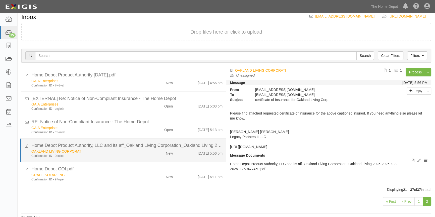
click at [112, 154] on div "Confirmation ID - 9rkcke" at bounding box center [85, 156] width 108 height 4
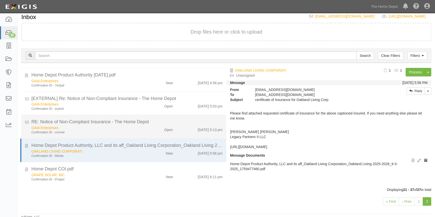
click at [115, 131] on div "Confirmation ID - cxvnxw" at bounding box center [85, 133] width 108 height 4
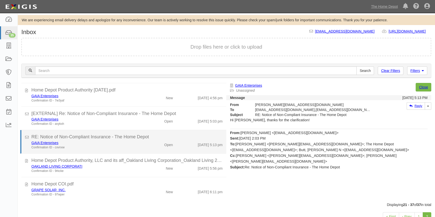
click at [82, 148] on div "Confirmation ID - cxvnxw" at bounding box center [85, 148] width 108 height 4
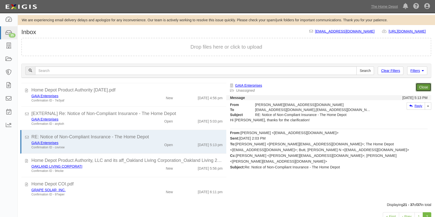
click at [424, 89] on link "Close" at bounding box center [423, 87] width 16 height 9
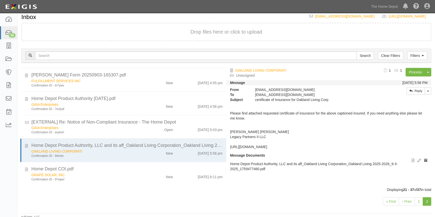
scroll to position [215, 0]
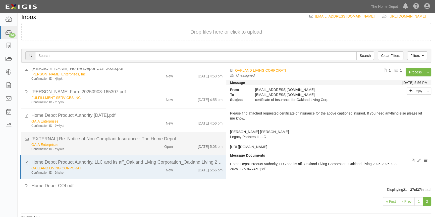
click at [113, 146] on div "GAIA Enterprises" at bounding box center [85, 144] width 108 height 5
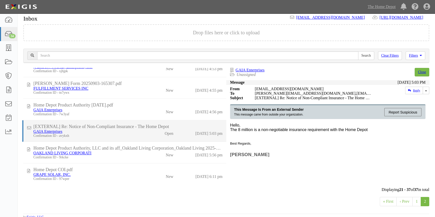
scroll to position [199, 0]
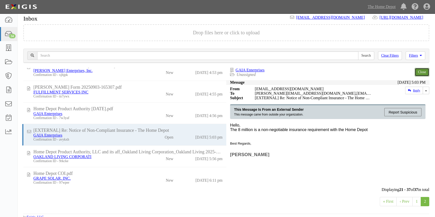
click at [420, 72] on link "Close" at bounding box center [421, 72] width 15 height 9
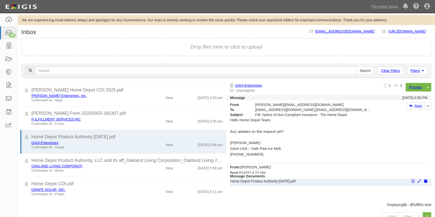
scroll to position [17, 0]
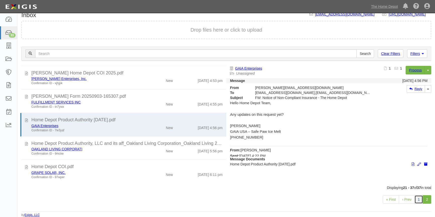
click at [420, 200] on link "1" at bounding box center [418, 200] width 9 height 9
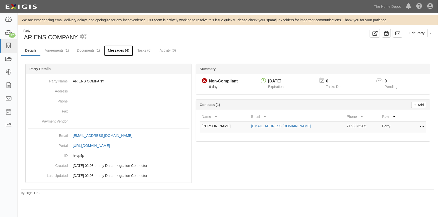
click at [120, 51] on link "Messages (4)" at bounding box center [118, 50] width 29 height 11
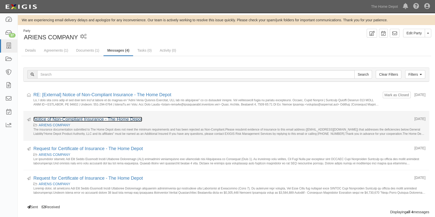
click at [75, 120] on link "Notice of Non-Compliant Insurance - The Home Depot" at bounding box center [87, 119] width 109 height 5
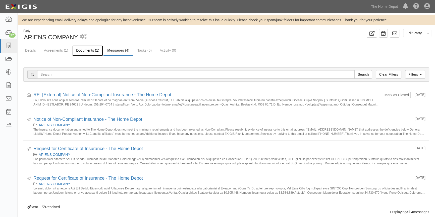
click at [86, 49] on link "Documents (1)" at bounding box center [87, 50] width 31 height 11
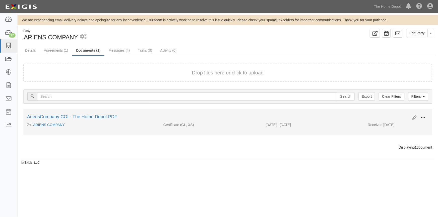
click at [424, 116] on span at bounding box center [423, 118] width 5 height 5
click at [397, 124] on link "View" at bounding box center [399, 125] width 40 height 9
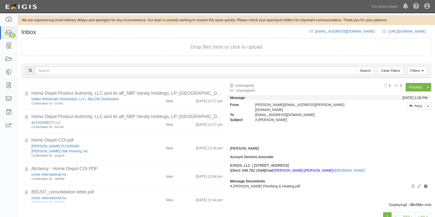
scroll to position [363, 0]
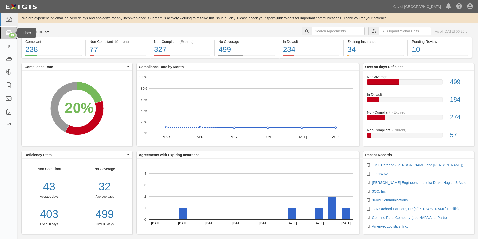
click at [7, 33] on icon at bounding box center [8, 33] width 7 height 6
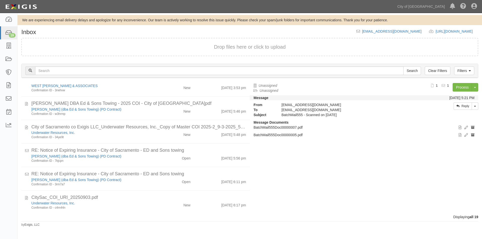
scroll to position [290, 0]
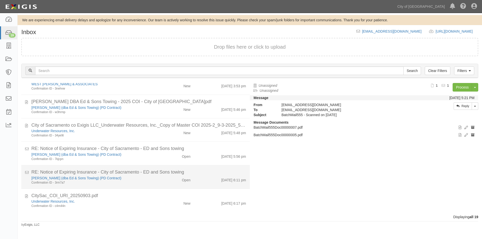
click at [161, 179] on div "Open" at bounding box center [175, 179] width 37 height 7
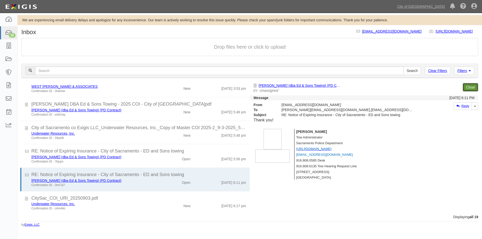
click at [472, 88] on link "Close" at bounding box center [471, 87] width 16 height 9
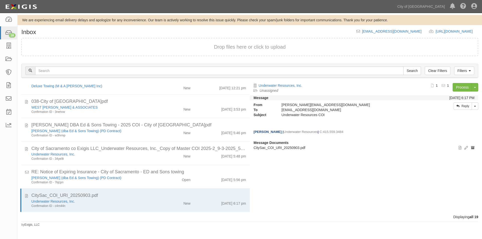
scroll to position [265, 0]
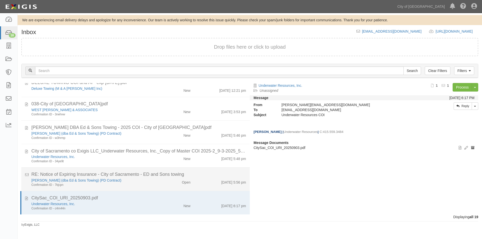
click at [196, 180] on div "9/3/25 5:56 pm" at bounding box center [221, 181] width 55 height 7
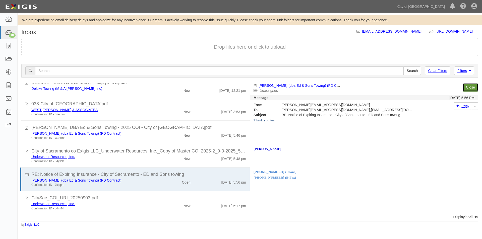
click at [470, 87] on link "Close" at bounding box center [471, 87] width 16 height 9
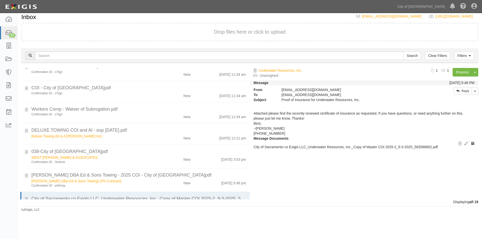
scroll to position [243, 0]
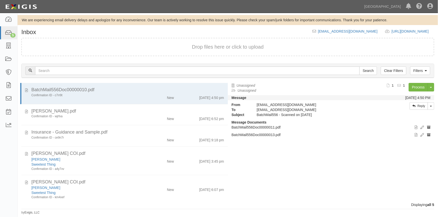
scroll to position [3, 0]
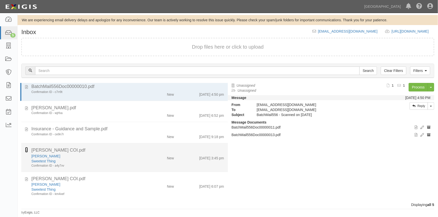
click at [27, 150] on icon at bounding box center [26, 150] width 3 height 6
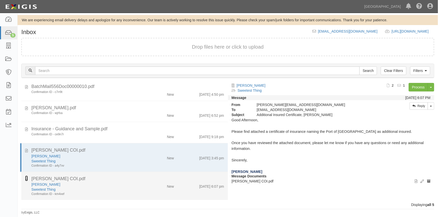
click at [26, 180] on icon at bounding box center [26, 179] width 3 height 6
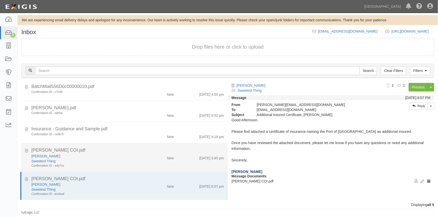
click at [87, 161] on div "Sweetest Thing" at bounding box center [85, 161] width 109 height 5
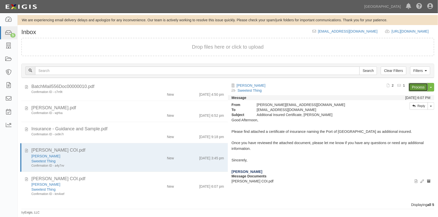
click at [414, 85] on link "Process" at bounding box center [418, 87] width 19 height 9
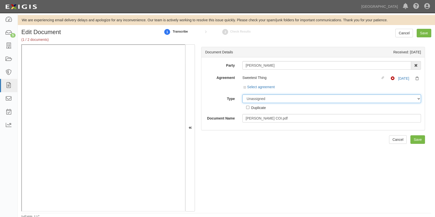
click at [259, 99] on select "Unassigned Binder Cancellation Notice Certificate Contract Endorsement Insuranc…" at bounding box center [331, 99] width 178 height 9
select select "OtherDetail"
click at [242, 95] on select "Unassigned Binder Cancellation Notice Certificate Contract Endorsement Insuranc…" at bounding box center [331, 99] width 178 height 9
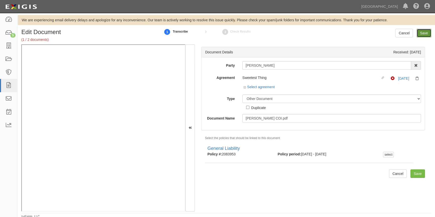
click at [422, 34] on input "Save" at bounding box center [423, 33] width 15 height 9
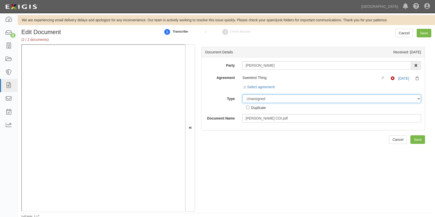
click at [254, 99] on select "Unassigned Binder Cancellation Notice Certificate Contract Endorsement Insuranc…" at bounding box center [331, 99] width 178 height 9
select select "CertificateDetail"
click at [242, 95] on select "Unassigned Binder Cancellation Notice Certificate Contract Endorsement Insuranc…" at bounding box center [331, 99] width 178 height 9
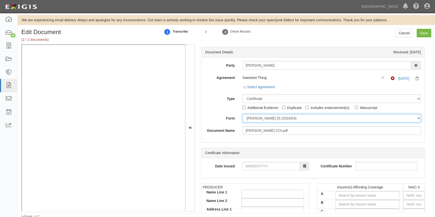
click at [256, 119] on select "ACORD 25 (2016/03) ACORD 101 ACORD 855 NY (2014/05) General" at bounding box center [331, 118] width 178 height 9
select select "GeneralFormDetail"
click at [242, 114] on select "ACORD 25 (2016/03) ACORD 101 ACORD 855 NY (2014/05) General" at bounding box center [331, 118] width 178 height 9
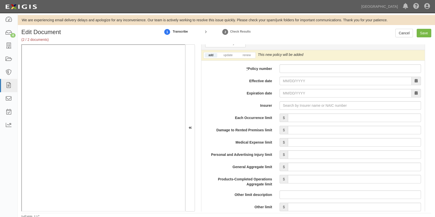
scroll to position [372, 0]
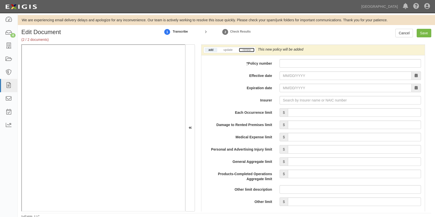
click at [248, 49] on link "renew" at bounding box center [247, 50] width 16 height 4
paste input "Y38812579"
type input "Y38812579"
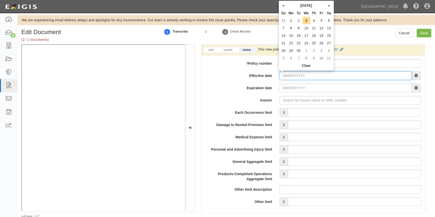
paste input "07/16/2025"
type input "07/16/2025"
type input "07/16/2026"
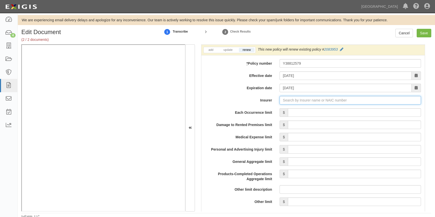
click at [290, 100] on input "Insurer" at bounding box center [349, 100] width 141 height 9
click at [288, 102] on input "Insurer" at bounding box center [349, 100] width 141 height 9
type input "a"
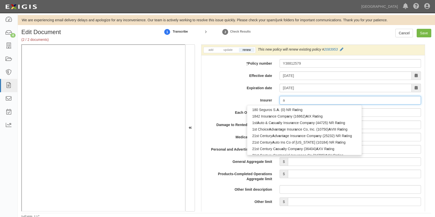
type input "acadia Insurance Company (31325) A+ XV Rating"
type input "ac"
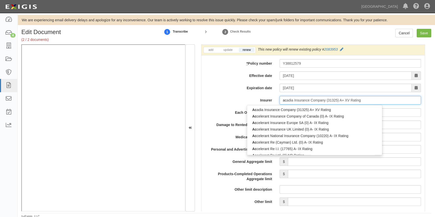
type input "ace American Insurance Co Korea (KRB) (0) A++ XV Rating"
type input "ace"
type input "ace american Insurance Company (22667) A++ XV Rating"
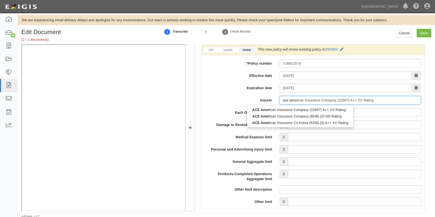
type input "ace americ"
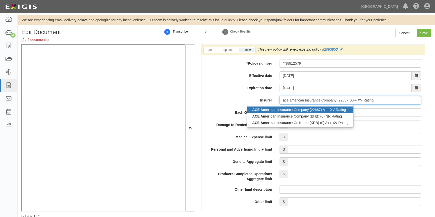
click at [284, 108] on div "ACE Americ an Insurance Company (22667) A++ XV Rating" at bounding box center [300, 110] width 106 height 7
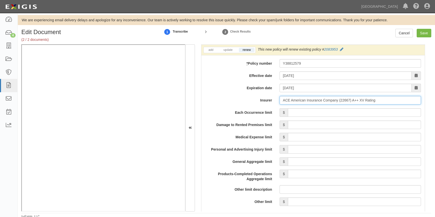
type input "ACE American Insurance Company (22667) A++ XV Rating"
click at [368, 109] on input "Each Occurrence limit" at bounding box center [354, 112] width 133 height 9
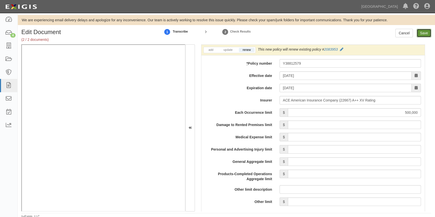
click at [430, 35] on input "Save" at bounding box center [423, 33] width 15 height 9
type input "500000"
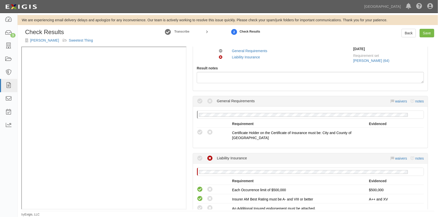
scroll to position [91, 0]
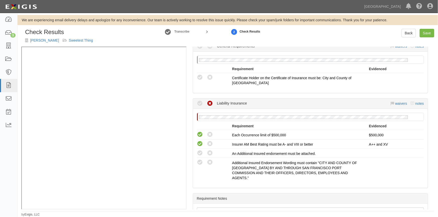
click at [199, 88] on div "No General Requirements policy on file Requirement Evidenced A policy must be a…" at bounding box center [310, 72] width 235 height 41
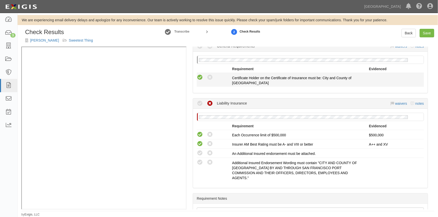
click at [200, 77] on icon at bounding box center [200, 78] width 6 height 6
radio input "true"
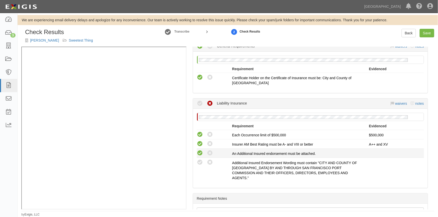
click at [199, 154] on icon at bounding box center [200, 153] width 6 height 6
radio input "true"
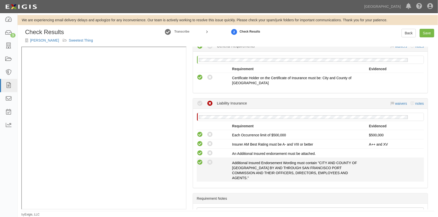
click at [198, 163] on icon at bounding box center [200, 163] width 6 height 6
radio input "true"
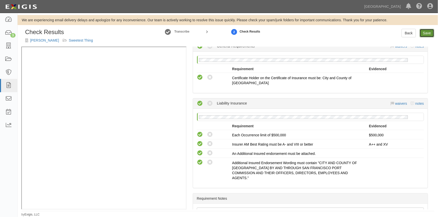
click at [429, 33] on link "Save" at bounding box center [427, 33] width 15 height 9
radio input "true"
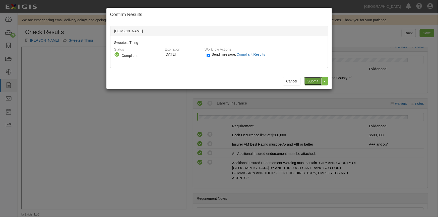
click at [313, 82] on input "Submit" at bounding box center [313, 81] width 18 height 9
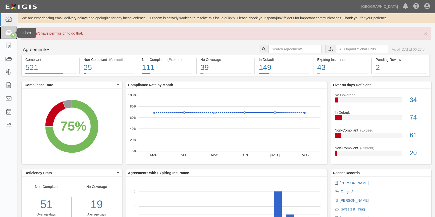
click at [6, 31] on icon at bounding box center [8, 33] width 7 height 6
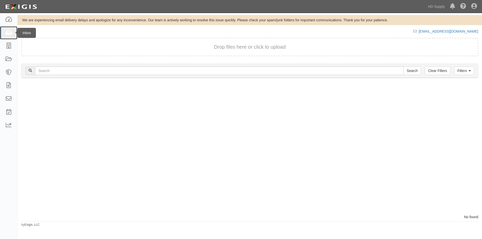
click at [7, 30] on icon at bounding box center [8, 33] width 7 height 6
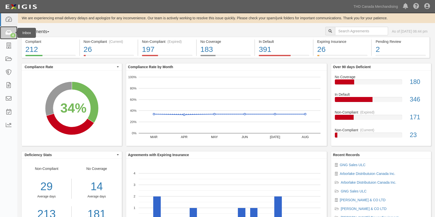
click at [15, 35] on div "4" at bounding box center [12, 35] width 5 height 5
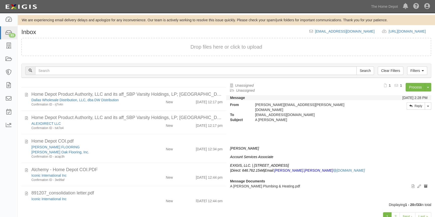
scroll to position [363, 0]
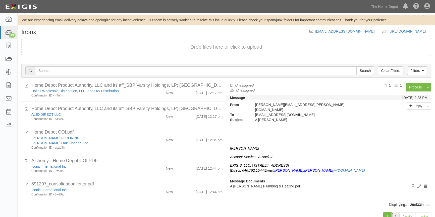
click at [396, 216] on link "2" at bounding box center [395, 217] width 9 height 9
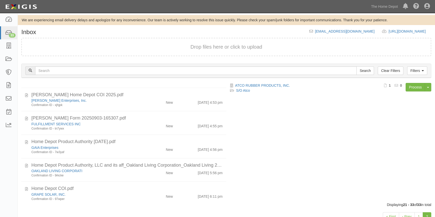
scroll to position [208, 0]
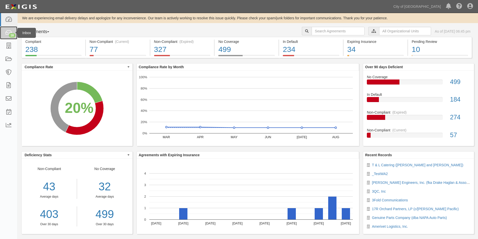
click at [10, 33] on div "18" at bounding box center [12, 35] width 7 height 5
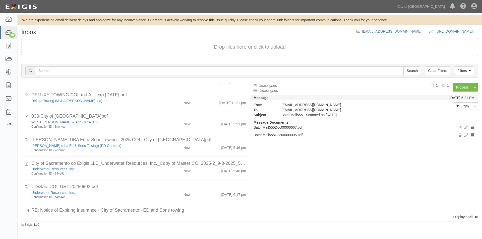
scroll to position [267, 0]
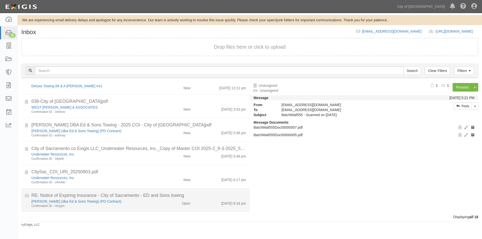
click at [160, 201] on div "Open" at bounding box center [175, 202] width 37 height 7
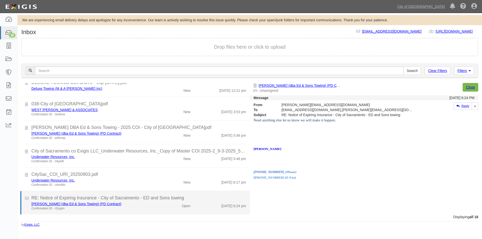
scroll to position [265, 0]
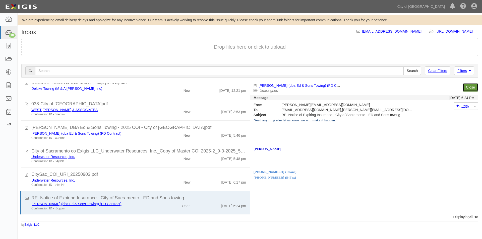
click at [469, 88] on link "Close" at bounding box center [471, 87] width 16 height 9
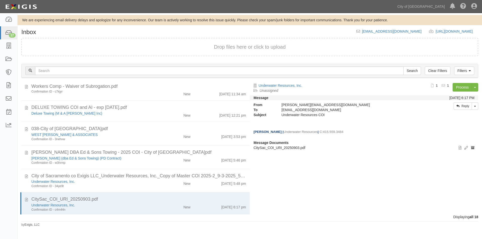
scroll to position [244, 0]
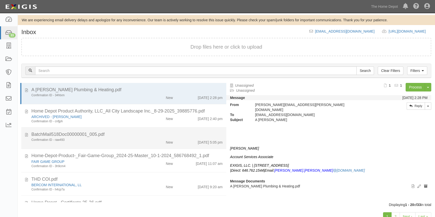
click at [135, 138] on div "Confirmation ID - raw493" at bounding box center [85, 140] width 108 height 4
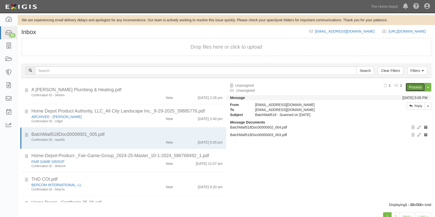
click at [411, 89] on link "Process" at bounding box center [414, 87] width 19 height 9
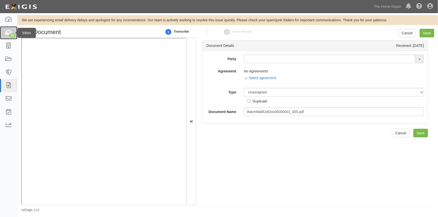
click at [9, 35] on div "33" at bounding box center [12, 35] width 7 height 5
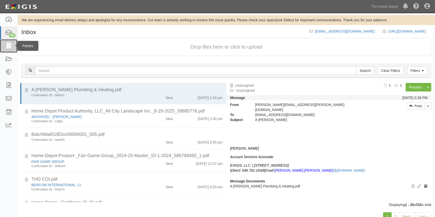
click at [9, 50] on link at bounding box center [8, 45] width 17 height 13
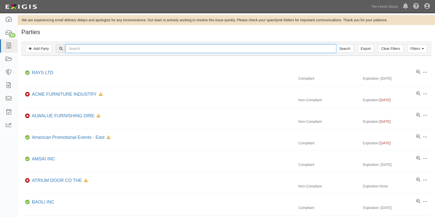
click at [83, 51] on input "text" at bounding box center [201, 48] width 270 height 9
type input "transform midco"
click at [336, 44] on input "Search" at bounding box center [345, 48] width 18 height 9
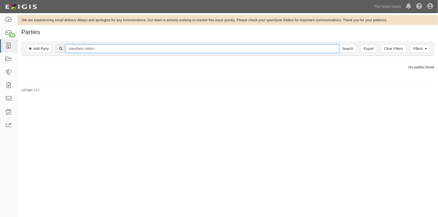
click at [97, 48] on input "transform midco" at bounding box center [203, 48] width 274 height 9
type input "transform"
click at [339, 44] on input "Search" at bounding box center [348, 48] width 18 height 9
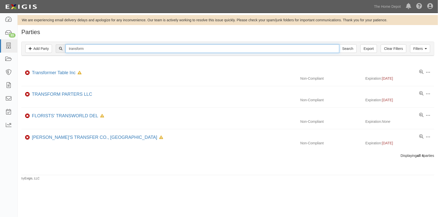
drag, startPoint x: 89, startPoint y: 49, endPoint x: 58, endPoint y: 49, distance: 31.4
click at [58, 49] on div "transform Search" at bounding box center [206, 48] width 301 height 9
type input "midco"
click at [339, 44] on input "Search" at bounding box center [348, 48] width 18 height 9
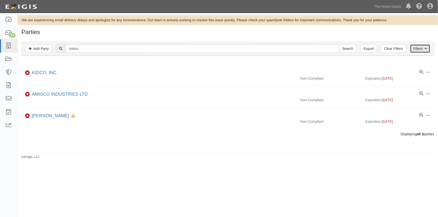
click at [425, 47] on icon at bounding box center [426, 49] width 2 height 4
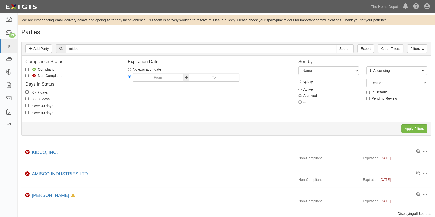
click at [300, 95] on input "Archived" at bounding box center [299, 95] width 3 height 3
radio input "true"
click at [411, 128] on input "Apply Filters" at bounding box center [414, 129] width 26 height 9
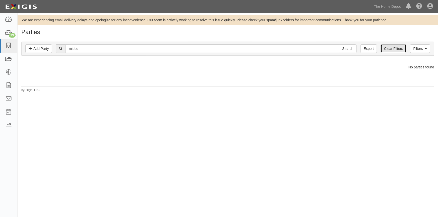
click at [389, 49] on link "Clear Filters" at bounding box center [393, 48] width 25 height 9
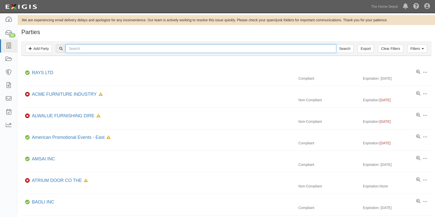
click at [83, 48] on input "text" at bounding box center [201, 48] width 270 height 9
type input "transform"
click at [336, 44] on input "Search" at bounding box center [345, 48] width 18 height 9
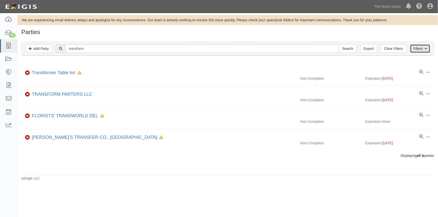
click at [420, 51] on link "Filters" at bounding box center [420, 48] width 20 height 9
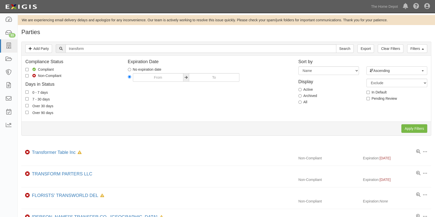
click at [301, 95] on label "Archived" at bounding box center [307, 95] width 19 height 5
click at [301, 95] on input "Archived" at bounding box center [299, 95] width 3 height 3
radio input "true"
click at [410, 129] on input "Apply Filters" at bounding box center [414, 129] width 26 height 9
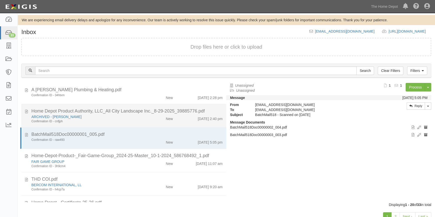
click at [117, 120] on div "Confirmation ID - cnfjph" at bounding box center [85, 121] width 108 height 4
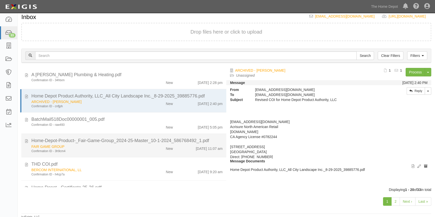
click at [118, 134] on li "Home-Depot-Product-_Fair-Game-Group_2024-25-Master_10-1-2024_586768492_1.pdf FA…" at bounding box center [123, 146] width 205 height 24
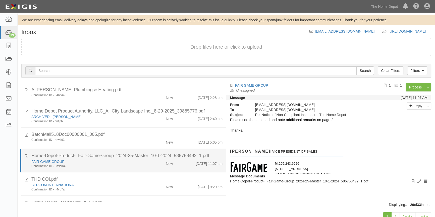
click at [115, 160] on div "FAIR GAME GROUP" at bounding box center [85, 161] width 108 height 5
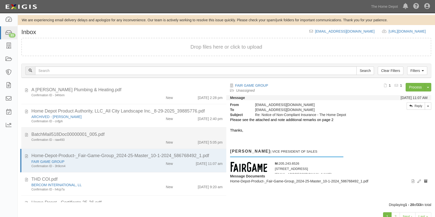
click at [112, 138] on div "Confirmation ID - raw493" at bounding box center [85, 140] width 108 height 4
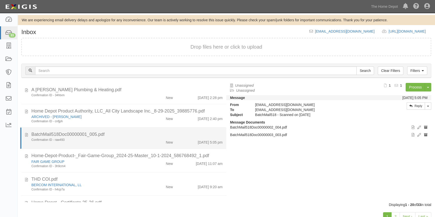
click at [143, 136] on div "BatchMail518Doc00000001_005.pdf" at bounding box center [126, 135] width 191 height 7
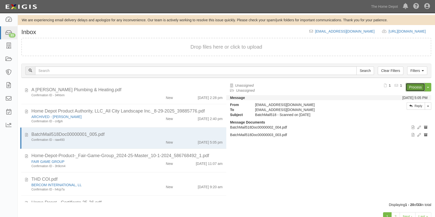
click at [419, 87] on link "Process" at bounding box center [414, 87] width 19 height 9
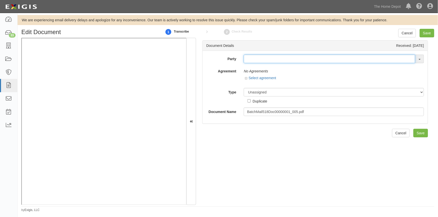
click at [259, 61] on input "text" at bounding box center [329, 59] width 171 height 9
type input "transform"
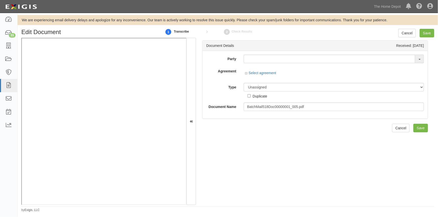
drag, startPoint x: 246, startPoint y: 138, endPoint x: 252, endPoint y: 107, distance: 31.1
click at [247, 136] on div "Document Details Received: 08/29/2025 Party Transform er Table Inc TRANSFORM PA…" at bounding box center [315, 121] width 238 height 167
paste input "Transform Midco LLC and Subsidiaries"
click at [322, 57] on input "Transform Midco LLC and Subsidiaries" at bounding box center [329, 59] width 171 height 9
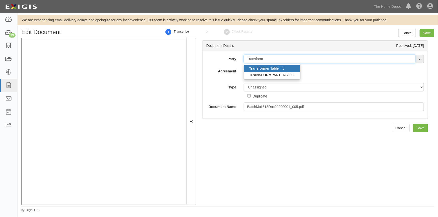
type input "Transform"
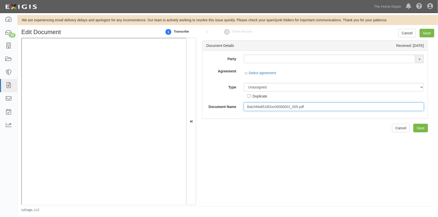
drag, startPoint x: 314, startPoint y: 108, endPoint x: 250, endPoint y: 110, distance: 63.8
click at [240, 110] on div "BatchMail518Doc00000001_005.pdf" at bounding box center [334, 107] width 188 height 9
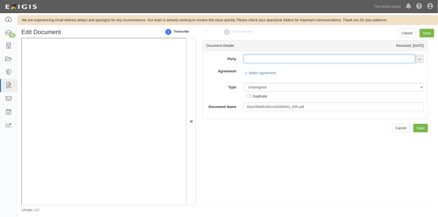
click at [264, 59] on input "text" at bounding box center [329, 59] width 171 height 9
type input "testw"
click at [265, 70] on link "_ TestW A" at bounding box center [264, 68] width 40 height 7
type input "_TestWA"
click at [253, 64] on div "Party _TestWA _ TestW A _ TestW A2 1000576868 Ontario Inc. 10 STRAWBERRY STREET…" at bounding box center [315, 83] width 218 height 56
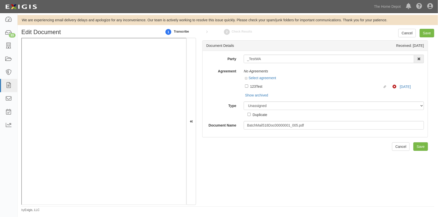
click at [254, 88] on div "123Test" at bounding box center [316, 87] width 133 height 6
click at [248, 88] on input "Linked agreement 123Test Linked agreement" at bounding box center [246, 86] width 3 height 3
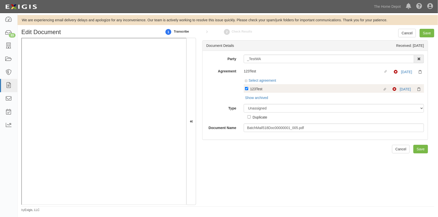
click at [253, 88] on div "123Test" at bounding box center [316, 89] width 133 height 6
click at [248, 88] on input "Linked agreement 123Test Linked agreement" at bounding box center [246, 88] width 3 height 3
checkbox input "false"
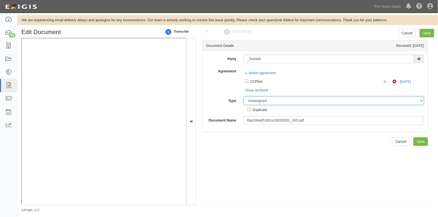
click at [255, 103] on select "Unassigned Binder Cancellation Notice Certificate Contract Endorsement Insuranc…" at bounding box center [334, 101] width 180 height 9
select select "OtherDetail"
click at [244, 97] on select "Unassigned Binder Cancellation Notice Certificate Contract Endorsement Insuranc…" at bounding box center [334, 101] width 180 height 9
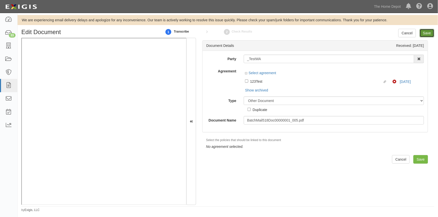
click at [426, 35] on input "Save" at bounding box center [427, 33] width 15 height 9
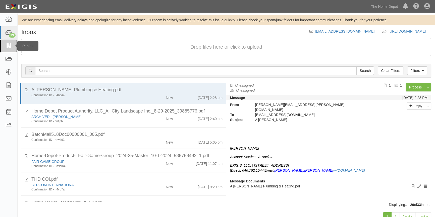
click at [8, 45] on icon at bounding box center [8, 46] width 7 height 6
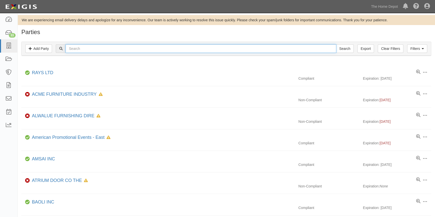
paste input "Transform Midco LLC and Subsidiaries"
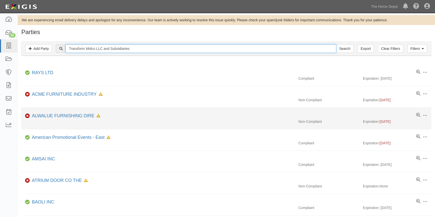
type input "Transform Midco LLC and Subsidiaries"
click at [336, 44] on input "Search" at bounding box center [345, 48] width 18 height 9
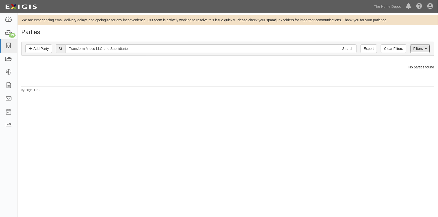
click at [414, 50] on link "Filters" at bounding box center [420, 48] width 20 height 9
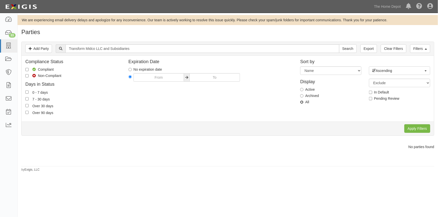
click at [303, 102] on input "All" at bounding box center [301, 102] width 3 height 3
radio input "true"
click at [419, 126] on input "Apply Filters" at bounding box center [417, 129] width 26 height 9
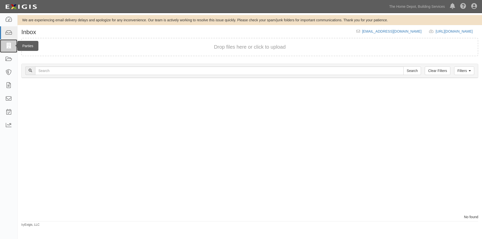
click at [14, 49] on link at bounding box center [8, 45] width 17 height 13
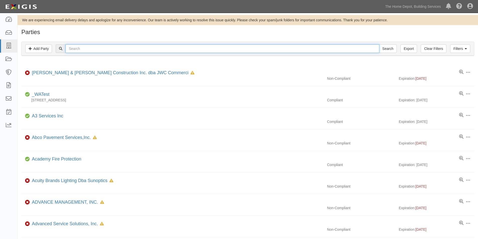
paste input "Transform Midco LLC and Subsidiaries"
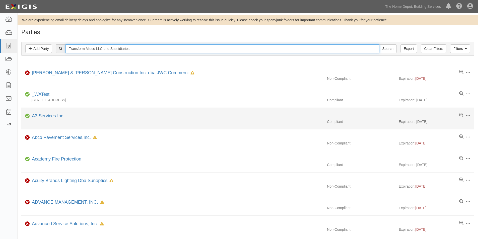
type input "Transform Midco LLC and Subsidiaries"
click at [379, 44] on input "Search" at bounding box center [388, 48] width 18 height 9
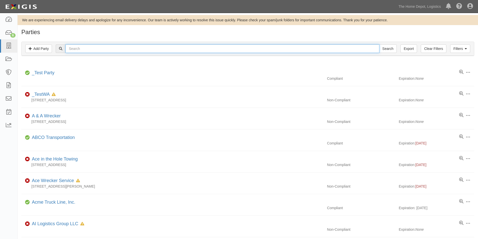
paste input "Transform Midco LLC and Subsidiaries"
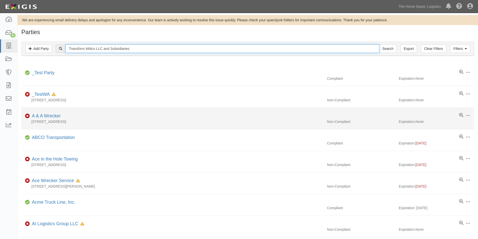
type input "Transform Midco LLC and Subsidiaries"
click at [379, 44] on input "Search" at bounding box center [388, 48] width 18 height 9
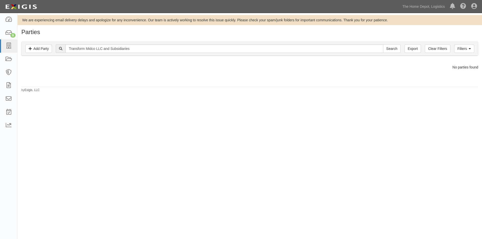
click at [463, 54] on div "Filters Add Party Clear Filters Export Transform Midco LLC and Subsidiaries Sea…" at bounding box center [250, 49] width 456 height 14
click at [462, 51] on link "Filters" at bounding box center [464, 48] width 20 height 9
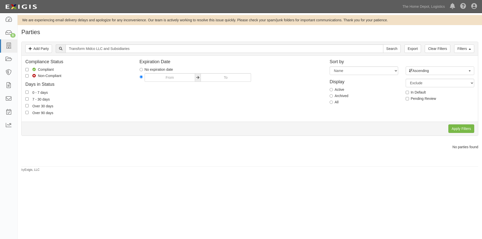
click at [333, 96] on label "Archived" at bounding box center [339, 95] width 19 height 5
click at [333, 96] on input "Archived" at bounding box center [331, 95] width 3 height 3
radio input "true"
click at [456, 127] on input "Apply Filters" at bounding box center [461, 129] width 26 height 9
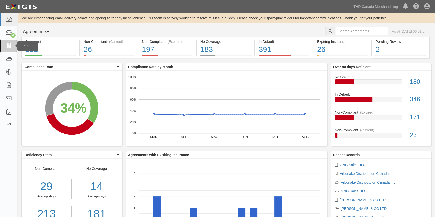
click at [11, 46] on icon at bounding box center [8, 46] width 7 height 6
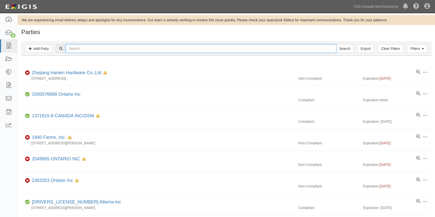
paste input "Transform Midco LLC and Subsidiaries"
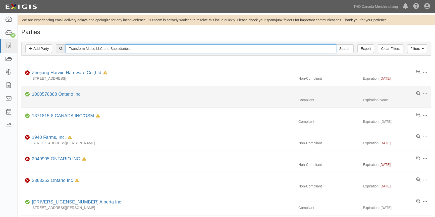
type input "Transform Midco LLC and Subsidiaries"
click at [336, 44] on input "Search" at bounding box center [345, 48] width 18 height 9
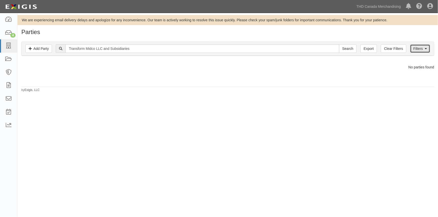
click at [421, 48] on link "Filters" at bounding box center [420, 48] width 20 height 9
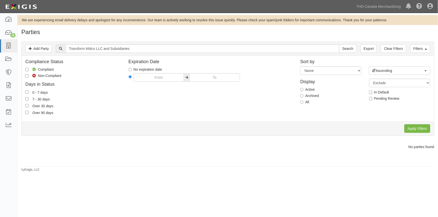
click at [304, 96] on label "Archived" at bounding box center [309, 95] width 19 height 5
click at [303, 96] on input "Archived" at bounding box center [301, 95] width 3 height 3
radio input "true"
click at [418, 129] on input "Apply Filters" at bounding box center [417, 129] width 26 height 9
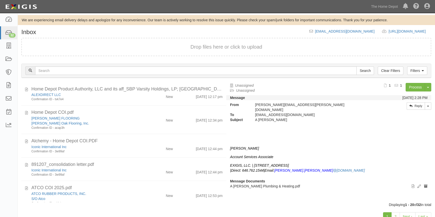
scroll to position [370, 0]
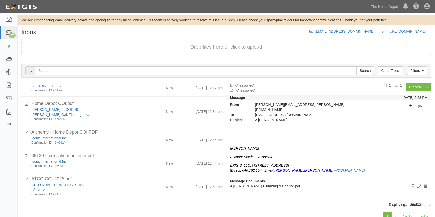
click at [399, 212] on div "1 2 Next › Last »" at bounding box center [226, 218] width 417 height 20
click at [395, 215] on link "2" at bounding box center [395, 217] width 9 height 9
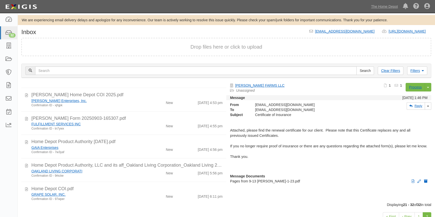
scroll to position [179, 0]
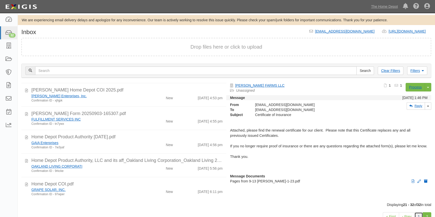
click at [418, 214] on link "1" at bounding box center [418, 217] width 9 height 9
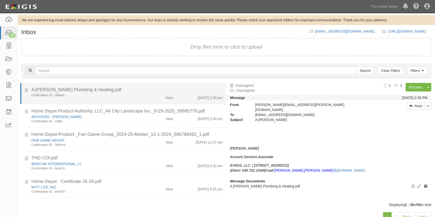
click at [105, 93] on div "Confirmation ID - 34htxm" at bounding box center [85, 95] width 108 height 4
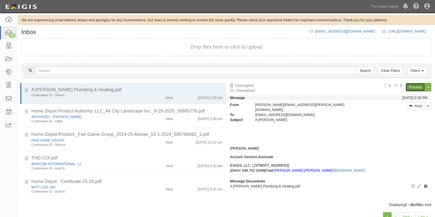
click at [411, 88] on link "Process" at bounding box center [414, 87] width 19 height 9
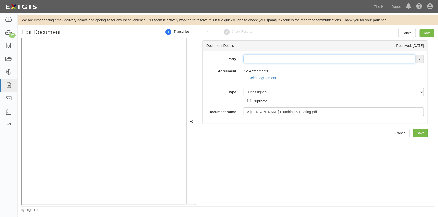
click at [248, 60] on input "text" at bounding box center [329, 59] width 171 height 9
type input "a"
click at [276, 59] on input "johnson" at bounding box center [329, 59] width 171 height 9
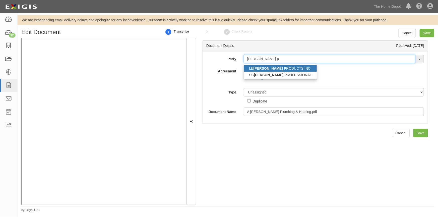
type input "johnson p"
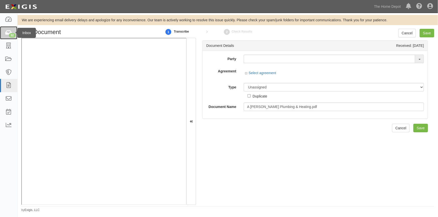
click at [7, 32] on icon at bounding box center [8, 33] width 7 height 6
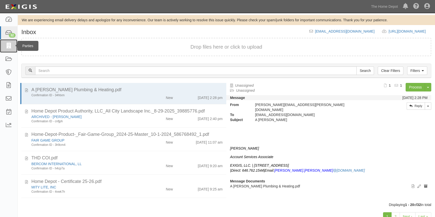
click at [7, 45] on icon at bounding box center [8, 46] width 7 height 6
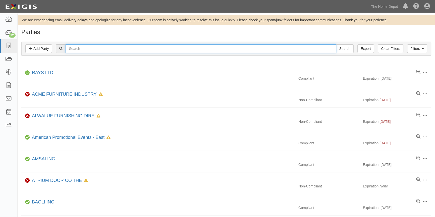
click at [80, 49] on input "text" at bounding box center [201, 48] width 270 height 9
type input "a [PERSON_NAME]"
click at [336, 44] on input "Search" at bounding box center [345, 48] width 18 height 9
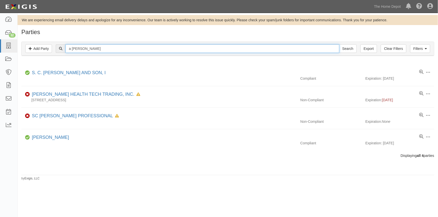
click at [74, 49] on input "a [PERSON_NAME]" at bounding box center [203, 48] width 274 height 9
click at [90, 48] on input "[PERSON_NAME]" at bounding box center [203, 48] width 274 height 9
type input "johnson plumbing"
click at [339, 44] on input "Search" at bounding box center [348, 48] width 18 height 9
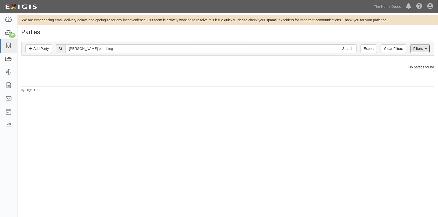
click at [419, 50] on link "Filters" at bounding box center [420, 48] width 20 height 9
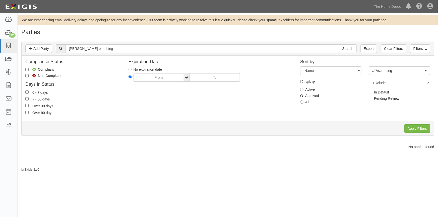
click at [303, 95] on input "Archived" at bounding box center [301, 95] width 3 height 3
radio input "true"
click at [412, 126] on input "Apply Filters" at bounding box center [417, 129] width 26 height 9
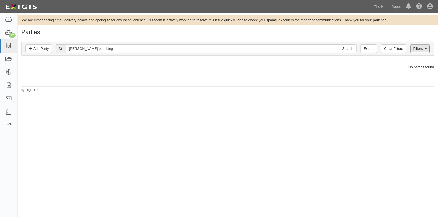
click at [417, 51] on link "Filters" at bounding box center [420, 48] width 20 height 9
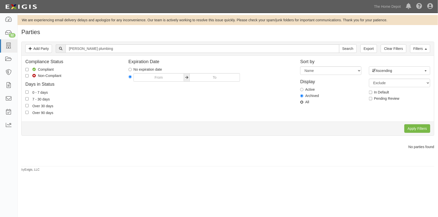
click at [303, 102] on input "All" at bounding box center [301, 102] width 3 height 3
radio input "true"
click at [411, 128] on input "Apply Filters" at bounding box center [417, 129] width 26 height 9
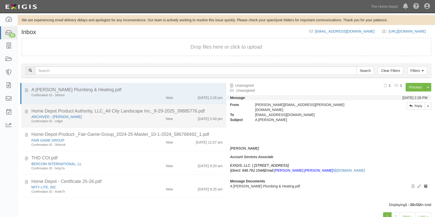
click at [141, 124] on li "Home Depot Product Authority, LLC_All City Landscape Inc._8-29-2025_39885776.pd…" at bounding box center [123, 116] width 205 height 24
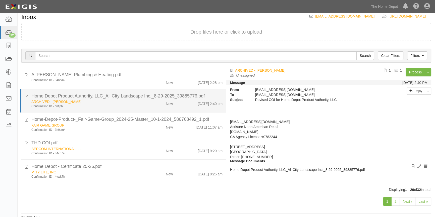
click at [135, 104] on div "ARCHIVED - [PERSON_NAME]" at bounding box center [85, 101] width 108 height 5
click at [74, 102] on link "ARCHIVED - [PERSON_NAME]" at bounding box center [56, 102] width 50 height 4
click at [98, 104] on div "Confirmation ID - cnfjph" at bounding box center [85, 106] width 108 height 4
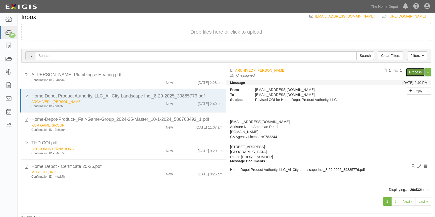
click at [419, 71] on link "Process" at bounding box center [414, 72] width 19 height 9
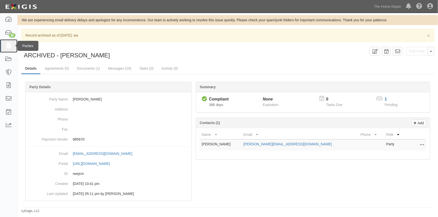
click at [9, 46] on icon at bounding box center [8, 46] width 7 height 6
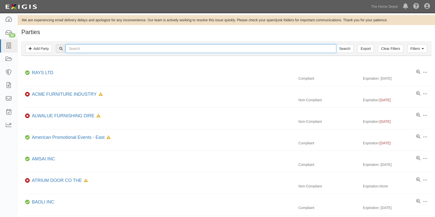
click at [87, 49] on input "text" at bounding box center [201, 48] width 270 height 9
type input "j"
type input "[PERSON_NAME]"
click at [336, 44] on input "Search" at bounding box center [345, 48] width 18 height 9
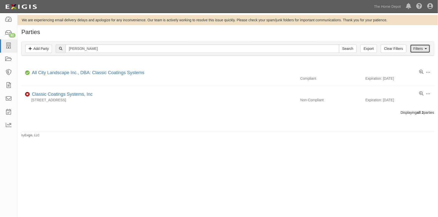
click at [424, 50] on link "Filters" at bounding box center [420, 48] width 20 height 9
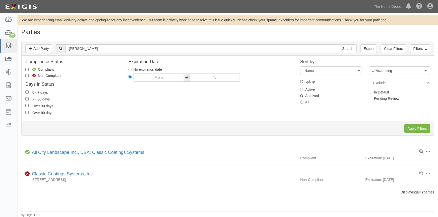
click at [303, 97] on input "Archived" at bounding box center [301, 95] width 3 height 3
radio input "true"
click at [409, 128] on input "Apply Filters" at bounding box center [417, 129] width 26 height 9
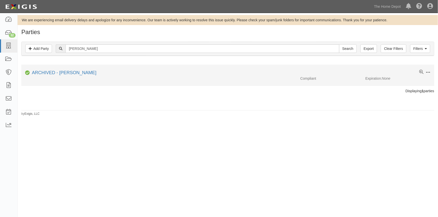
click at [428, 72] on span at bounding box center [428, 72] width 5 height 5
click at [401, 110] on button "Unarchive" at bounding box center [405, 109] width 40 height 10
click at [426, 71] on span at bounding box center [428, 72] width 5 height 5
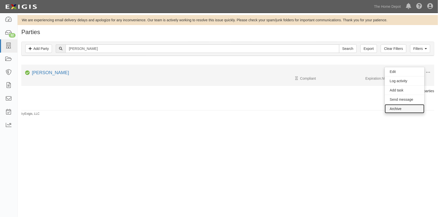
click at [399, 110] on link "Archive" at bounding box center [405, 108] width 40 height 9
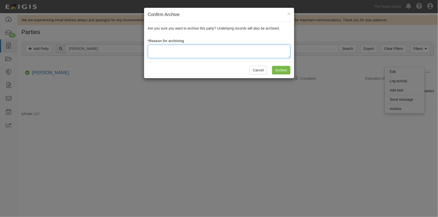
click at [248, 50] on textarea at bounding box center [219, 52] width 143 height 14
type textarea "Update"
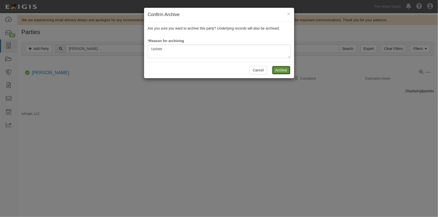
click at [286, 71] on input "Archive" at bounding box center [281, 70] width 18 height 9
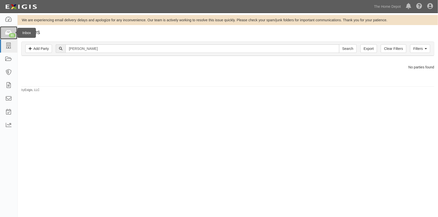
click at [6, 36] on link "31" at bounding box center [8, 32] width 17 height 13
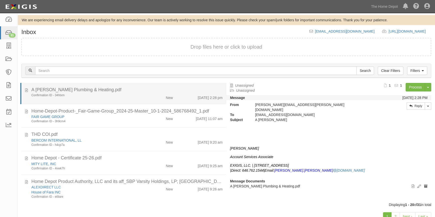
click at [130, 98] on div "Confirmation ID - 34htxm New 8/28/25 2:28 pm" at bounding box center [127, 96] width 199 height 7
click at [143, 95] on div "New" at bounding box center [159, 96] width 33 height 7
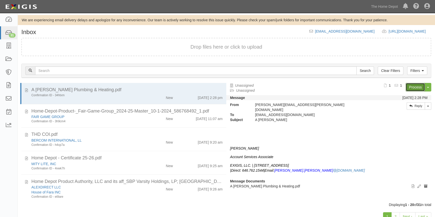
click at [415, 86] on link "Process" at bounding box center [414, 87] width 19 height 9
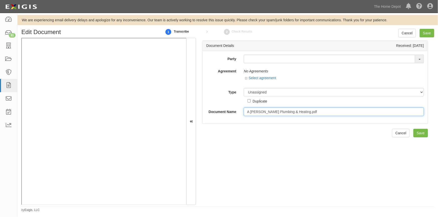
drag, startPoint x: 304, startPoint y: 113, endPoint x: 247, endPoint y: 114, distance: 57.8
click at [244, 114] on input "A Johnson Plumbing & Heating.pdf" at bounding box center [334, 112] width 180 height 9
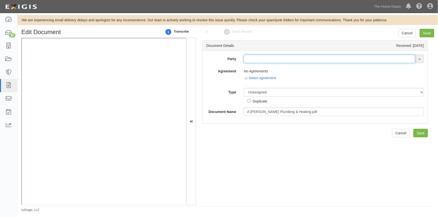
click at [248, 59] on input "text" at bounding box center [329, 59] width 171 height 9
type input "testwa"
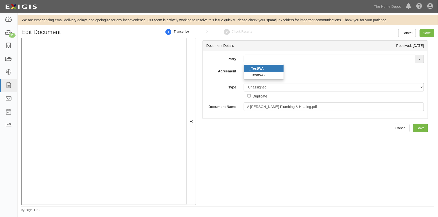
click at [251, 67] on strong "TestWA" at bounding box center [257, 69] width 13 height 4
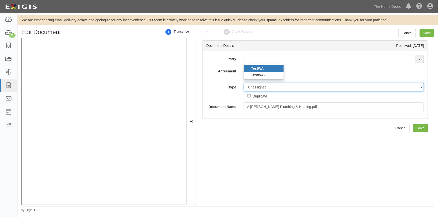
click at [254, 87] on select "Unassigned Binder Cancellation Notice Certificate Contract Endorsement Insuranc…" at bounding box center [334, 87] width 180 height 9
type input "_TestWA"
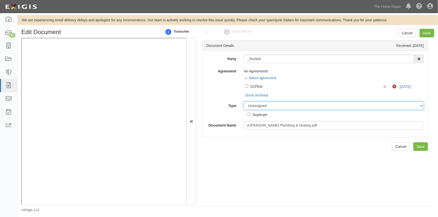
select select "OtherDetail"
click at [244, 102] on select "Unassigned Binder Cancellation Notice Certificate Contract Endorsement Insuranc…" at bounding box center [334, 106] width 180 height 9
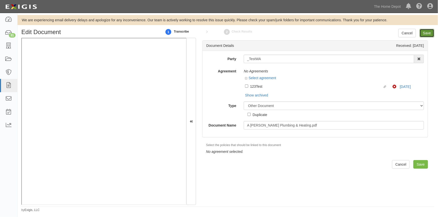
click at [422, 33] on input "Save" at bounding box center [427, 33] width 15 height 9
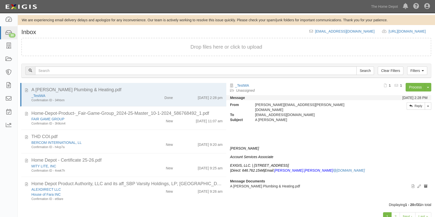
click at [394, 128] on div at bounding box center [328, 131] width 197 height 6
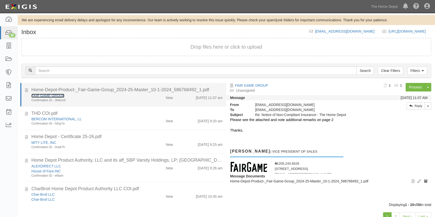
click at [38, 95] on link "FAIR GAME GROUP" at bounding box center [47, 96] width 33 height 4
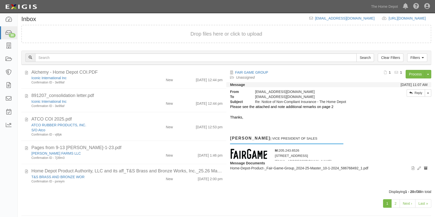
scroll to position [17, 0]
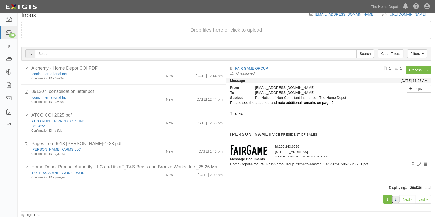
click at [397, 201] on link "2" at bounding box center [395, 200] width 9 height 9
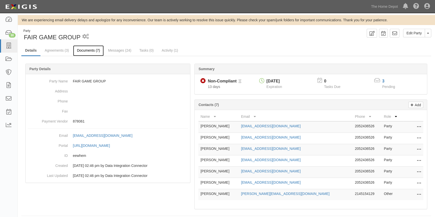
click at [86, 52] on link "Documents (7)" at bounding box center [88, 50] width 31 height 11
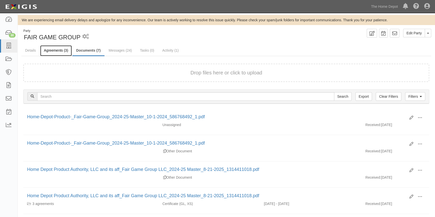
click at [64, 48] on link "Agreements (3)" at bounding box center [56, 50] width 32 height 11
click at [60, 51] on link "Agreements (3)" at bounding box center [56, 50] width 32 height 11
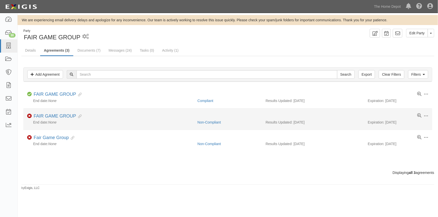
click at [207, 125] on li "Toggle Agreement Dropdown Edit Log activity Add task Send message Archive Non-C…" at bounding box center [227, 120] width 409 height 22
click at [207, 124] on link "Non-Compliant" at bounding box center [209, 122] width 23 height 4
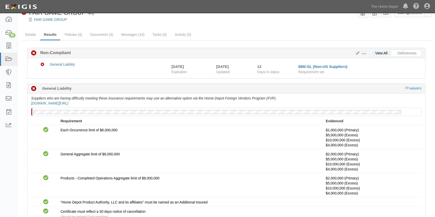
scroll to position [2, 0]
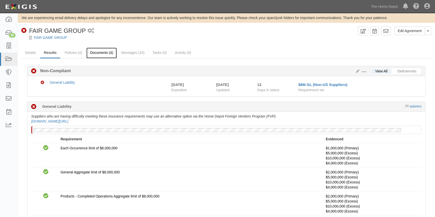
click at [94, 54] on link "Documents (4)" at bounding box center [101, 53] width 31 height 11
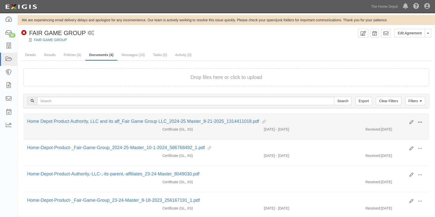
click at [420, 121] on span at bounding box center [419, 122] width 5 height 5
click at [389, 128] on link "View" at bounding box center [396, 129] width 40 height 9
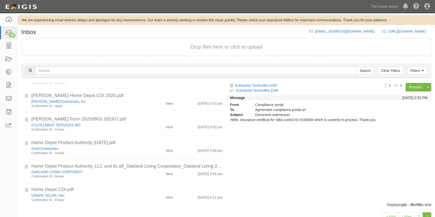
scroll to position [133, 0]
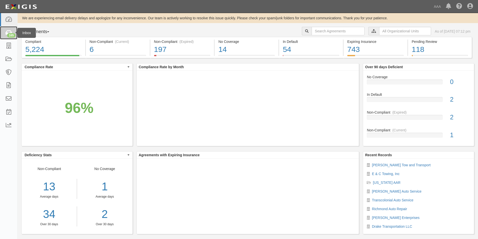
click at [15, 37] on link "165" at bounding box center [8, 32] width 17 height 13
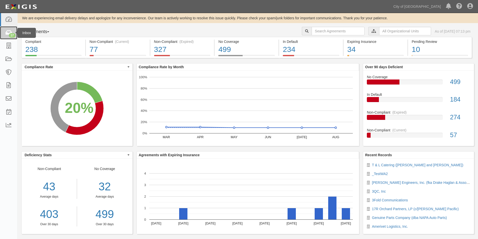
click at [8, 33] on icon at bounding box center [8, 33] width 7 height 6
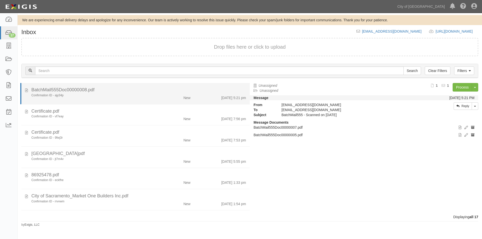
click at [158, 99] on div "New" at bounding box center [175, 96] width 37 height 7
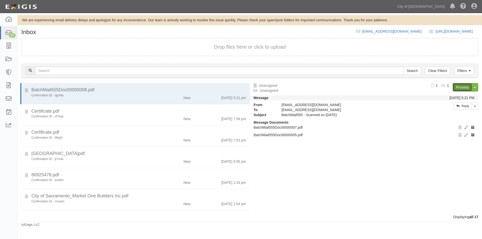
click at [463, 89] on link "Process" at bounding box center [462, 87] width 19 height 9
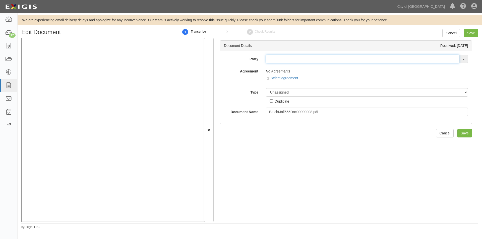
click at [271, 61] on input "text" at bounding box center [362, 59] width 193 height 9
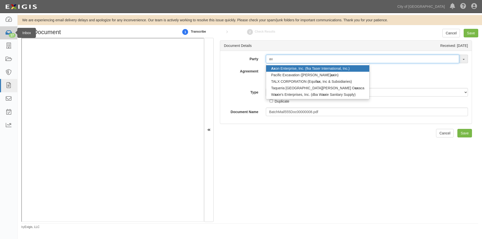
type input "ax"
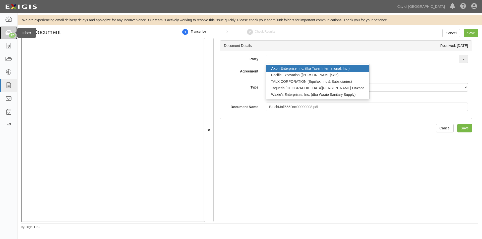
click at [8, 34] on icon at bounding box center [8, 33] width 7 height 6
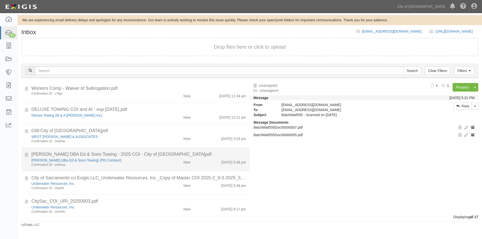
scroll to position [243, 0]
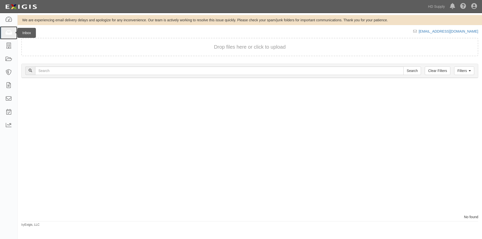
click at [13, 32] on link at bounding box center [8, 32] width 17 height 13
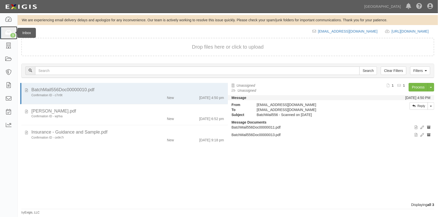
click at [9, 37] on link "3" at bounding box center [8, 32] width 17 height 13
click at [7, 34] on icon at bounding box center [8, 33] width 7 height 6
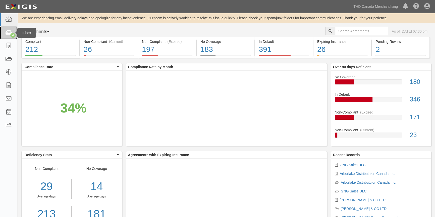
click at [7, 35] on icon at bounding box center [8, 33] width 7 height 6
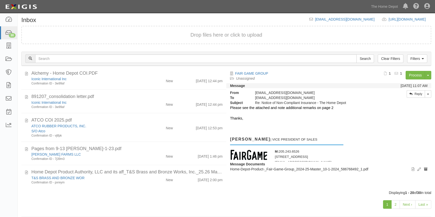
scroll to position [17, 0]
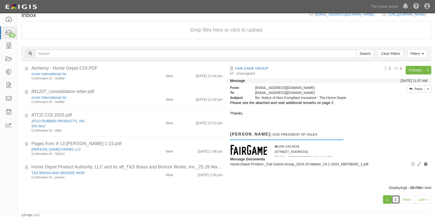
click at [395, 203] on link "2" at bounding box center [395, 200] width 9 height 9
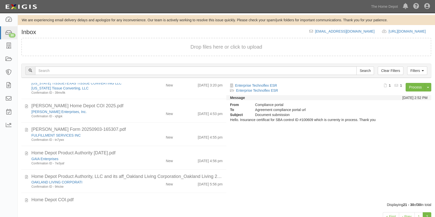
scroll to position [133, 0]
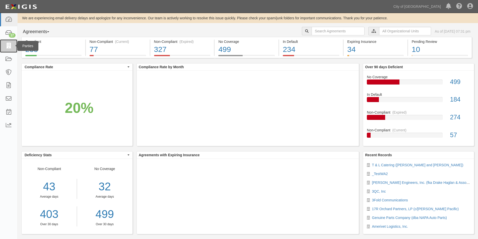
click at [9, 47] on icon at bounding box center [8, 46] width 7 height 6
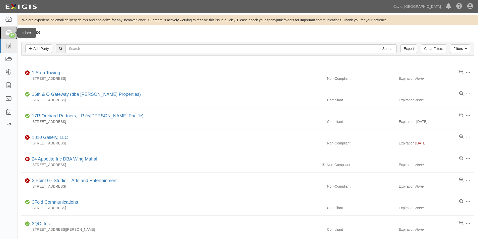
click at [10, 34] on div "17" at bounding box center [12, 35] width 7 height 5
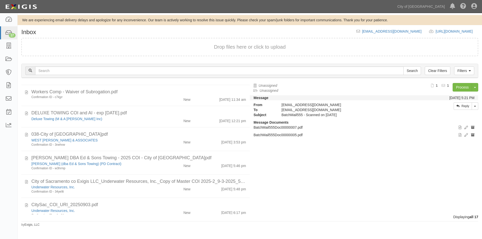
scroll to position [243, 0]
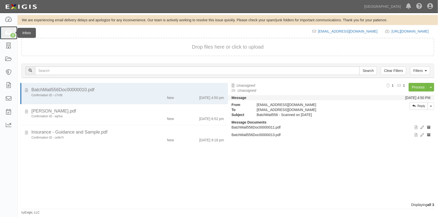
click at [9, 32] on icon at bounding box center [8, 33] width 7 height 6
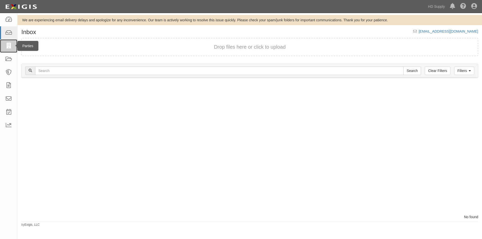
click at [10, 44] on icon at bounding box center [8, 46] width 7 height 6
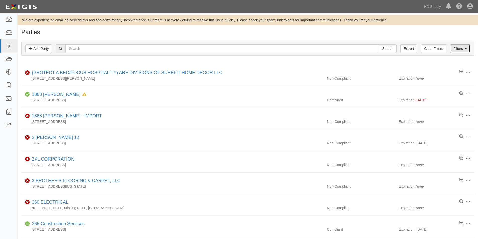
click at [455, 50] on link "Filters" at bounding box center [460, 48] width 20 height 9
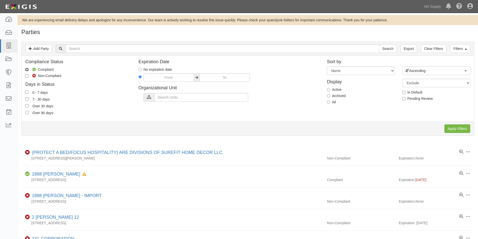
click at [27, 70] on input "Compliant" at bounding box center [26, 69] width 3 height 3
checkbox input "true"
click at [29, 98] on label "7 - 30 days" at bounding box center [37, 99] width 24 height 6
click at [29, 98] on input "7 - 30 days" at bounding box center [26, 98] width 3 height 3
checkbox input "true"
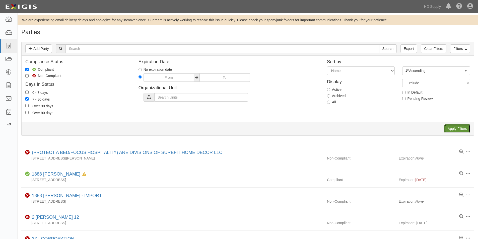
click at [461, 127] on input "Apply Filters" at bounding box center [458, 129] width 26 height 9
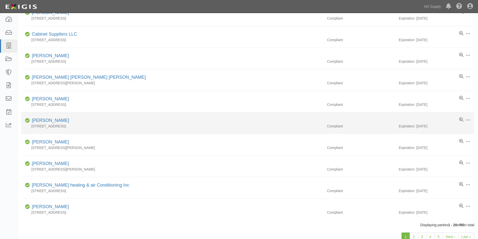
scroll to position [302, 0]
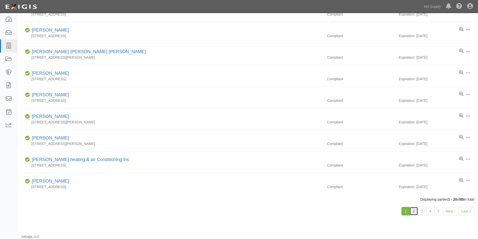
click at [414, 212] on link "2" at bounding box center [414, 211] width 9 height 9
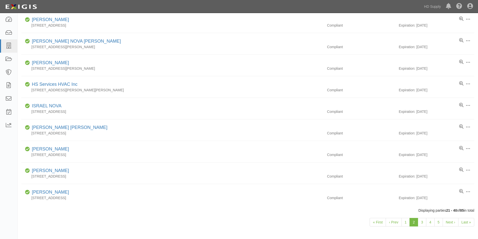
scroll to position [302, 0]
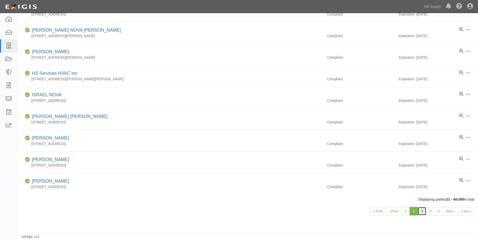
click at [422, 212] on link "3" at bounding box center [422, 211] width 9 height 9
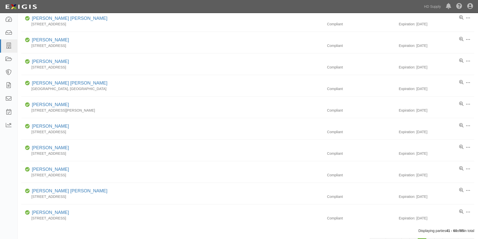
scroll to position [302, 0]
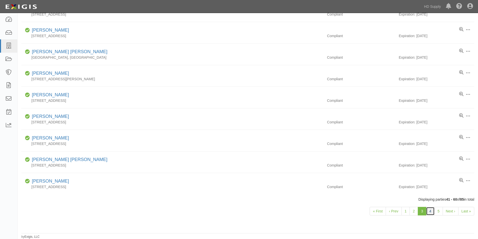
click at [429, 211] on link "4" at bounding box center [430, 211] width 9 height 9
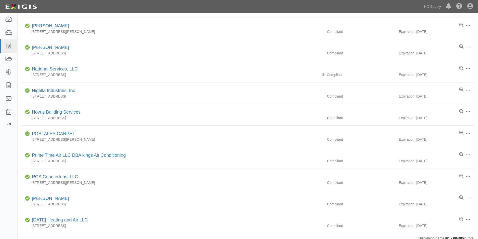
scroll to position [302, 0]
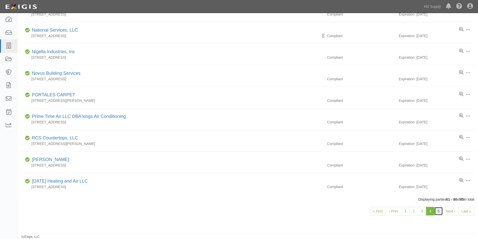
click at [440, 212] on link "5" at bounding box center [439, 211] width 9 height 9
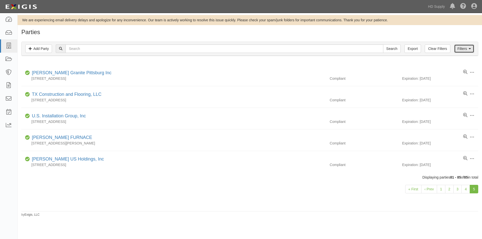
click at [459, 49] on link "Filters" at bounding box center [464, 48] width 20 height 9
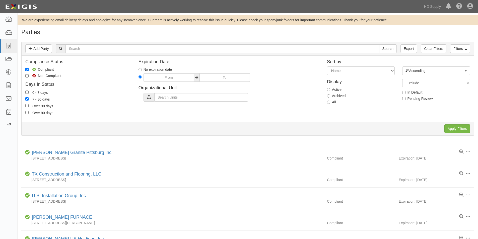
click at [29, 100] on label "7 - 30 days" at bounding box center [37, 99] width 24 height 6
click at [29, 100] on input "7 - 30 days" at bounding box center [26, 98] width 3 height 3
checkbox input "false"
click at [28, 106] on input "Over 30 days" at bounding box center [26, 105] width 3 height 3
checkbox input "true"
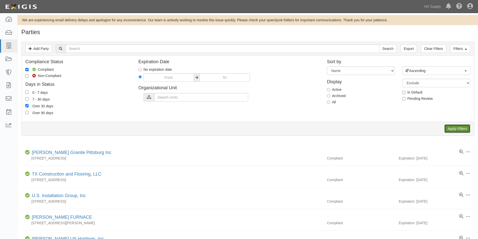
click at [464, 128] on input "Apply Filters" at bounding box center [458, 129] width 26 height 9
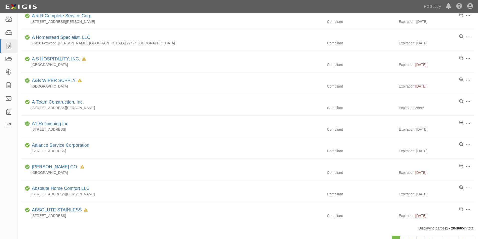
scroll to position [302, 0]
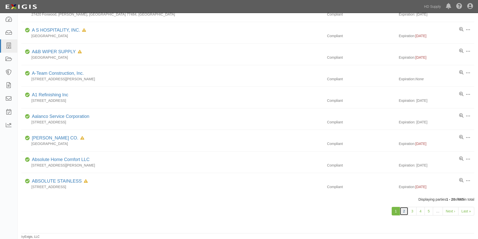
click at [406, 212] on link "2" at bounding box center [404, 211] width 9 height 9
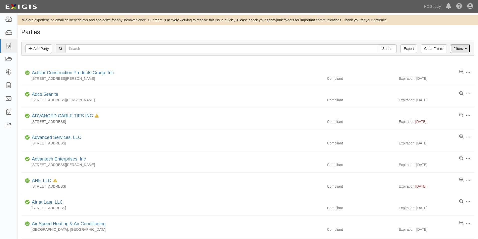
click at [456, 47] on link "Filters" at bounding box center [460, 48] width 20 height 9
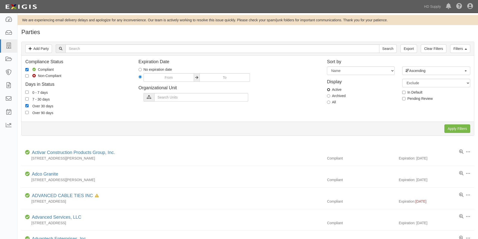
click at [329, 90] on input "Active" at bounding box center [328, 89] width 3 height 3
radio input "true"
click at [462, 128] on input "Apply Filters" at bounding box center [458, 129] width 26 height 9
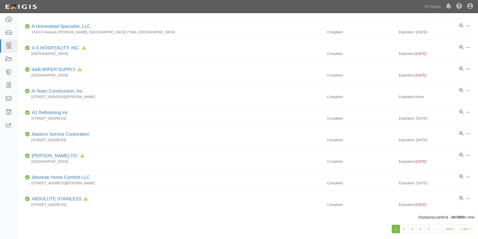
scroll to position [302, 0]
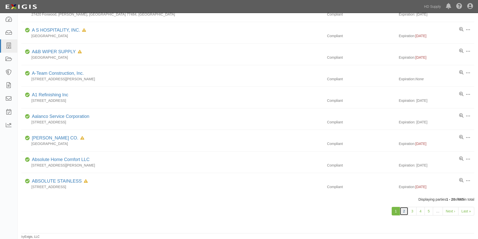
click at [404, 214] on link "2" at bounding box center [404, 211] width 9 height 9
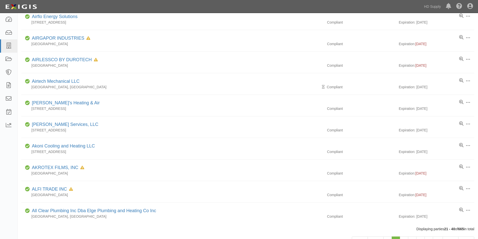
scroll to position [302, 0]
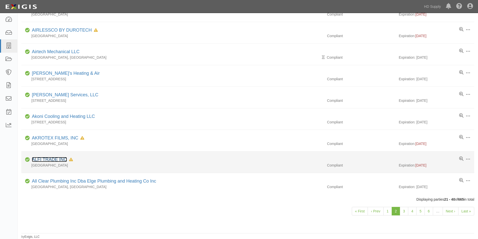
click at [46, 158] on link "ALFI TRADE INC" at bounding box center [49, 159] width 35 height 5
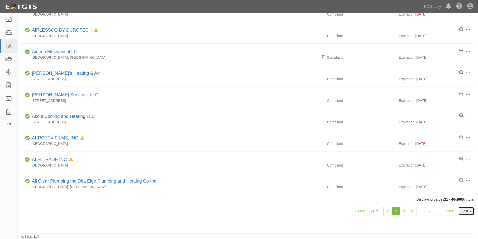
click at [468, 212] on link "Last »" at bounding box center [466, 211] width 16 height 9
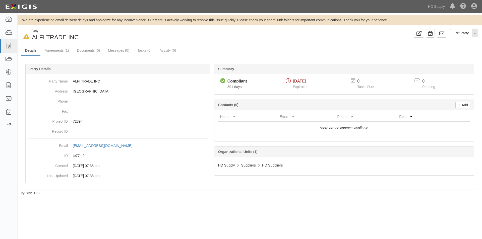
click at [475, 36] on button "Toggle Party Dropdown" at bounding box center [475, 33] width 7 height 9
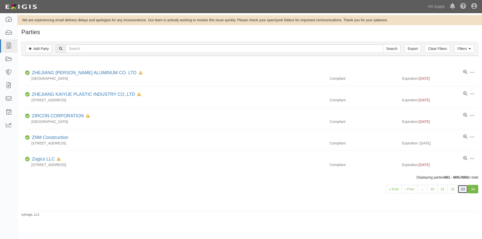
click at [465, 190] on link "33" at bounding box center [463, 189] width 11 height 9
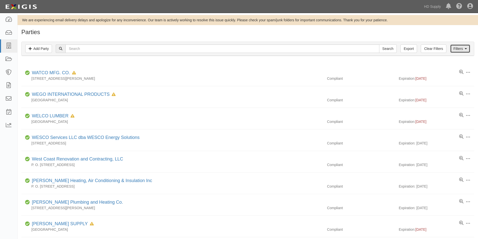
click at [454, 51] on link "Filters" at bounding box center [460, 48] width 20 height 9
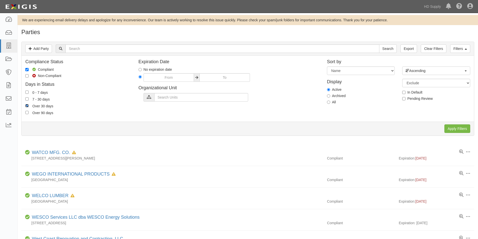
click at [26, 105] on input "Over 30 days" at bounding box center [26, 105] width 3 height 3
checkbox input "false"
click at [27, 97] on label "7 - 30 days" at bounding box center [37, 99] width 24 height 6
click at [27, 97] on input "7 - 30 days" at bounding box center [26, 98] width 3 height 3
checkbox input "true"
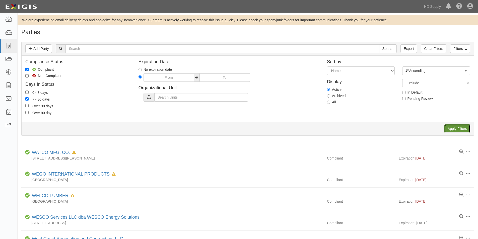
click at [460, 130] on input "Apply Filters" at bounding box center [458, 129] width 26 height 9
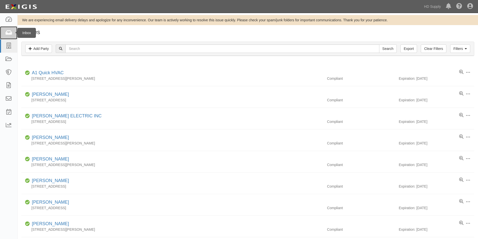
click at [9, 36] on link at bounding box center [8, 32] width 17 height 13
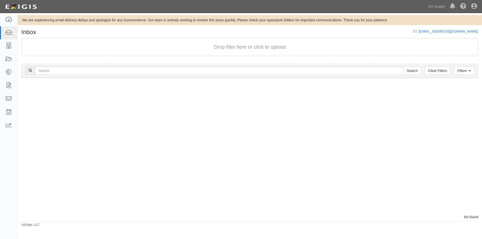
click at [106, 147] on div at bounding box center [134, 149] width 232 height 132
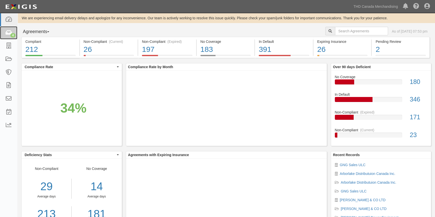
click at [10, 28] on link "4" at bounding box center [8, 32] width 17 height 13
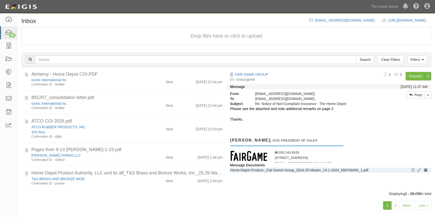
scroll to position [17, 0]
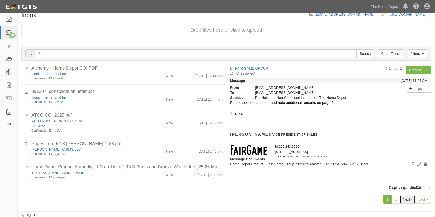
click at [399, 198] on link "Next ›" at bounding box center [407, 200] width 16 height 9
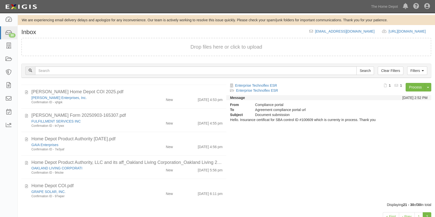
scroll to position [133, 0]
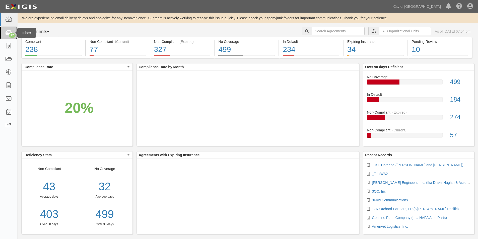
click at [7, 32] on icon at bounding box center [8, 33] width 7 height 6
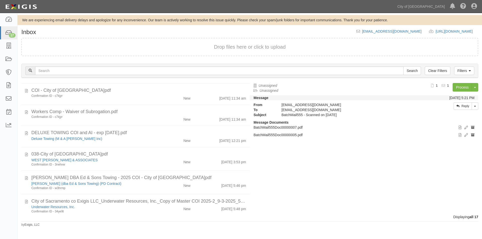
scroll to position [243, 0]
